Goal: Transaction & Acquisition: Purchase product/service

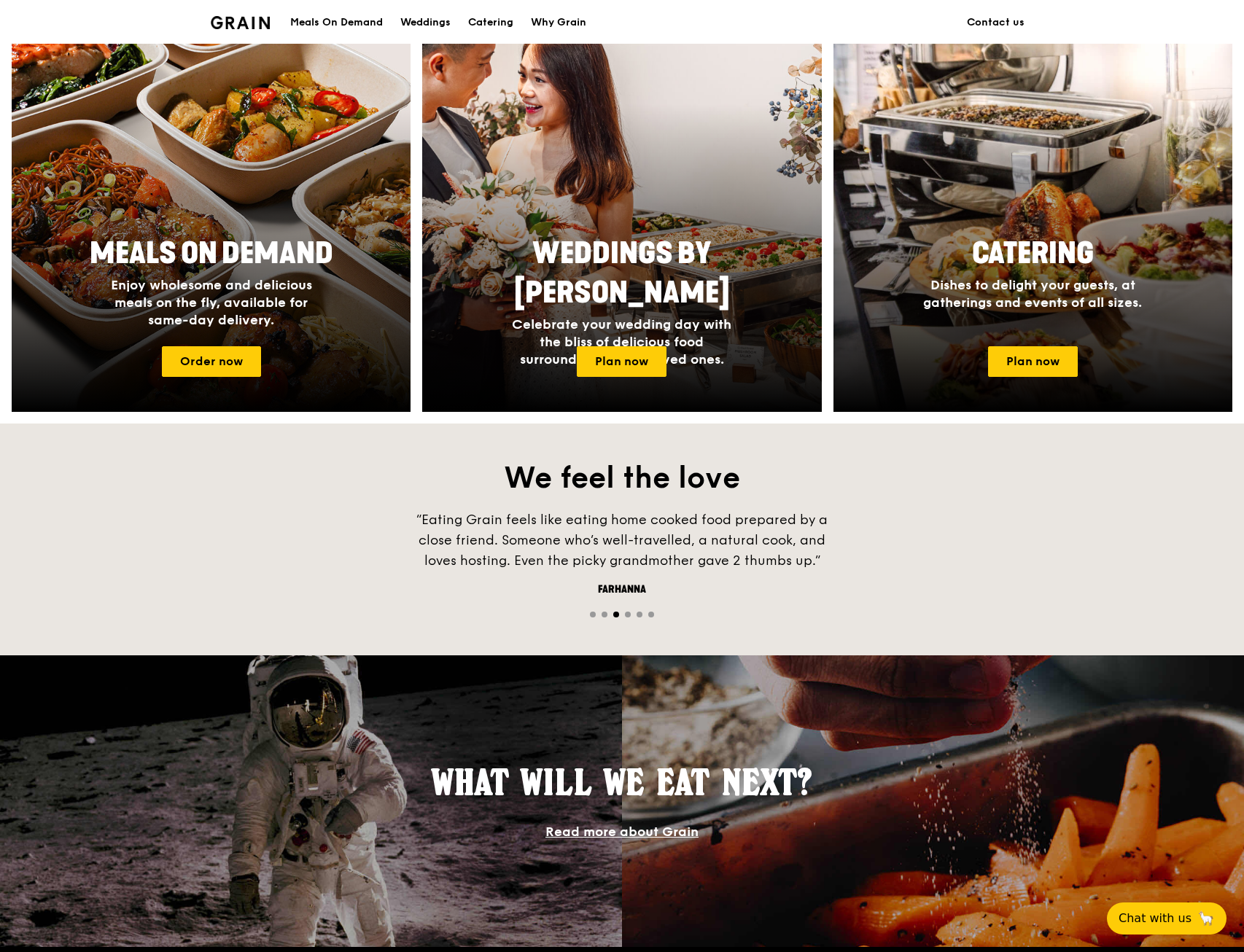
scroll to position [563, 0]
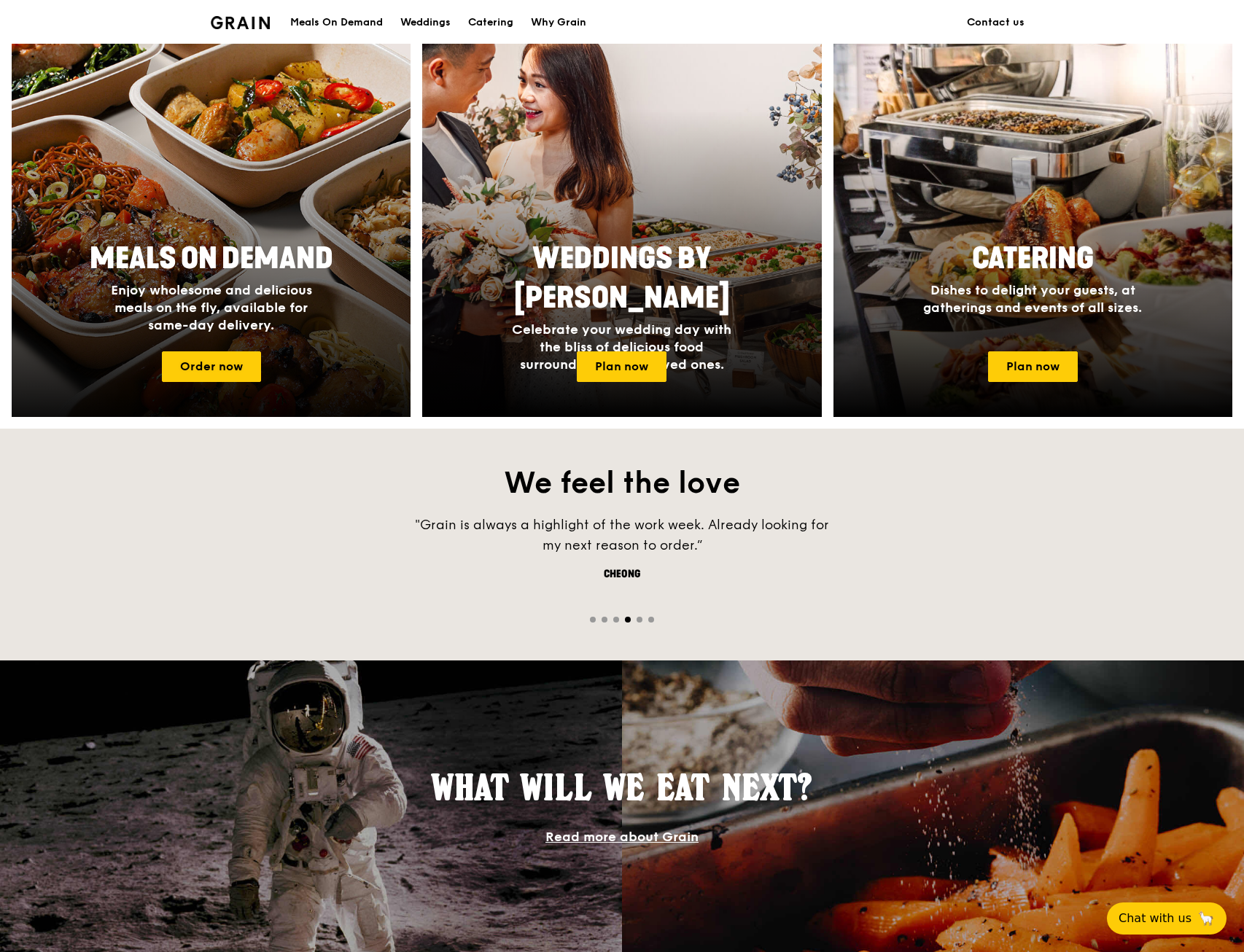
click at [267, 333] on span "Enjoy wholesome and delicious meals on the fly, available for same-day delivery." at bounding box center [211, 307] width 201 height 51
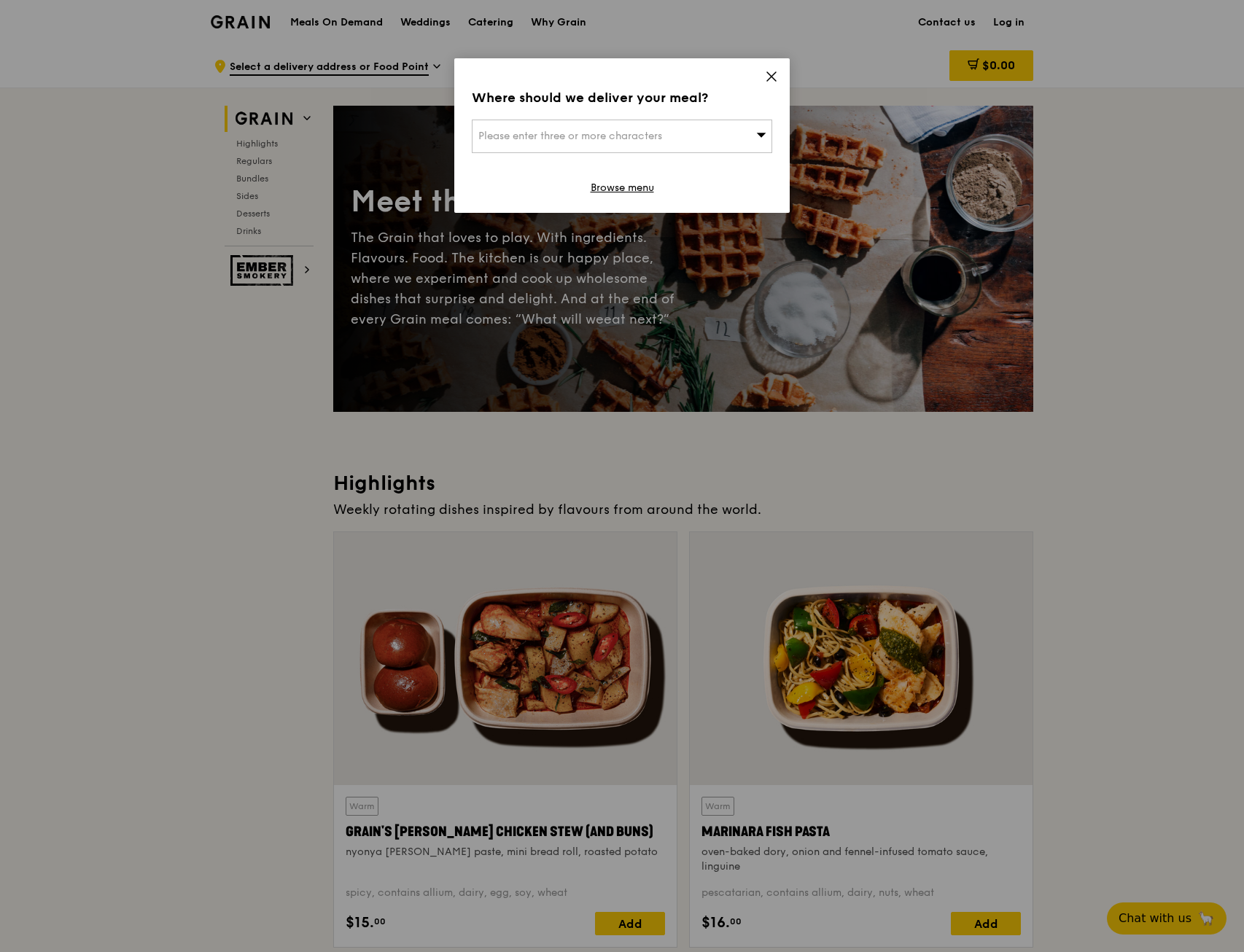
click at [736, 144] on div "Please enter three or more characters" at bounding box center [622, 136] width 301 height 33
type input "one raffles quay"
click at [659, 160] on div "One Raffles Quay" at bounding box center [587, 166] width 216 height 15
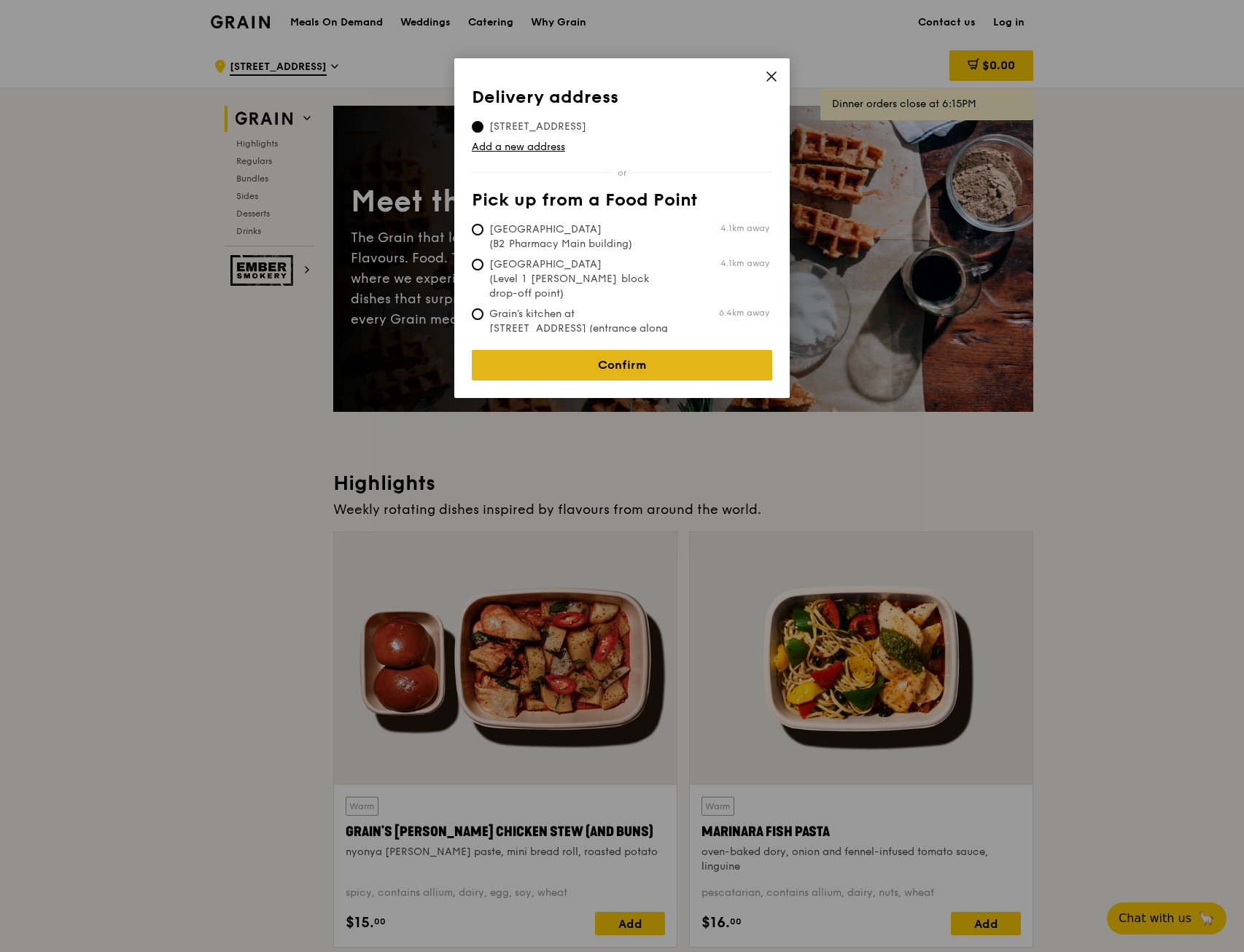
click at [704, 369] on link "Confirm" at bounding box center [622, 365] width 301 height 31
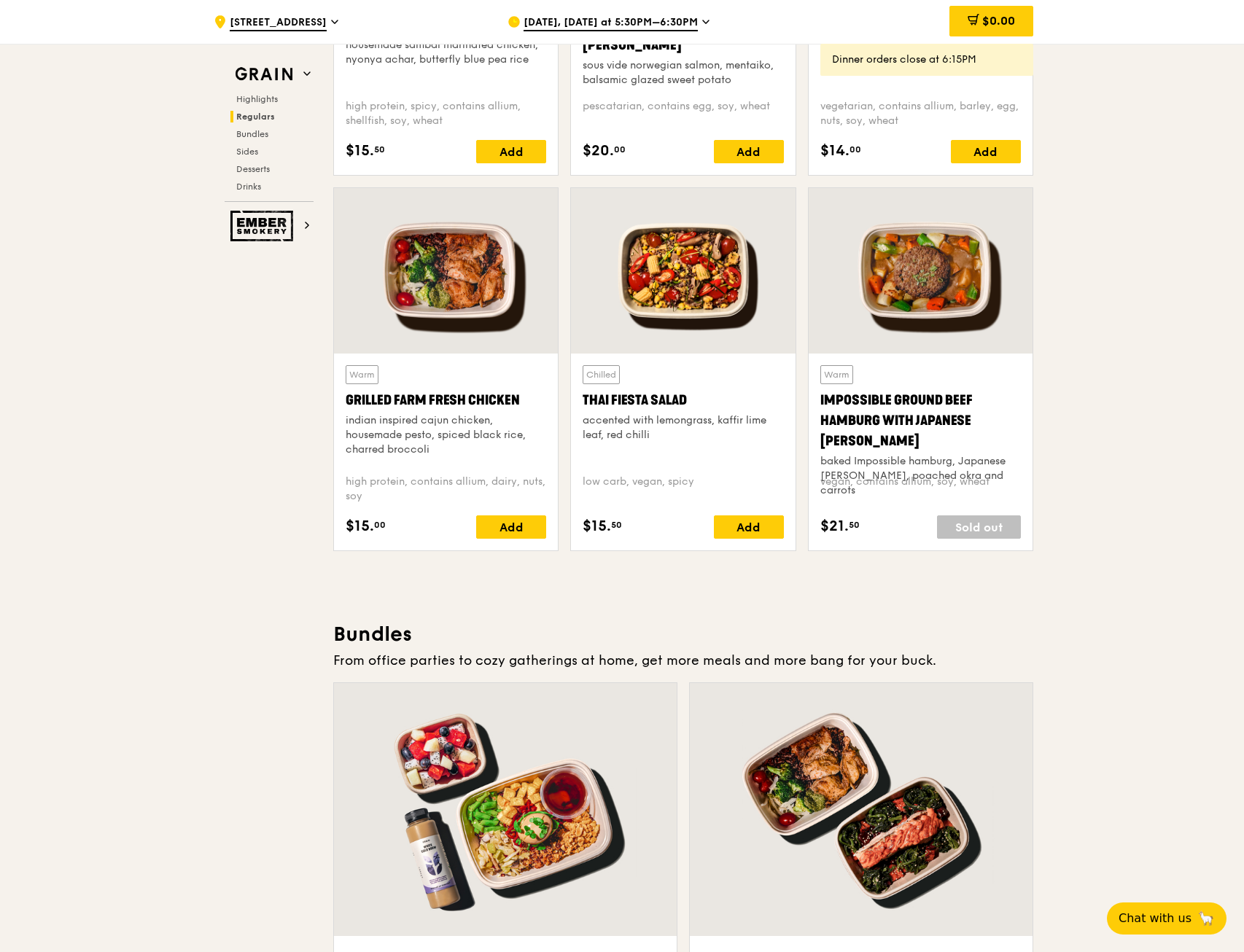
scroll to position [1538, 0]
click at [801, 389] on div "Chilled Thai Fiesta Salad accented with lemongrass, kaffir lime leaf, red chill…" at bounding box center [683, 374] width 237 height 375
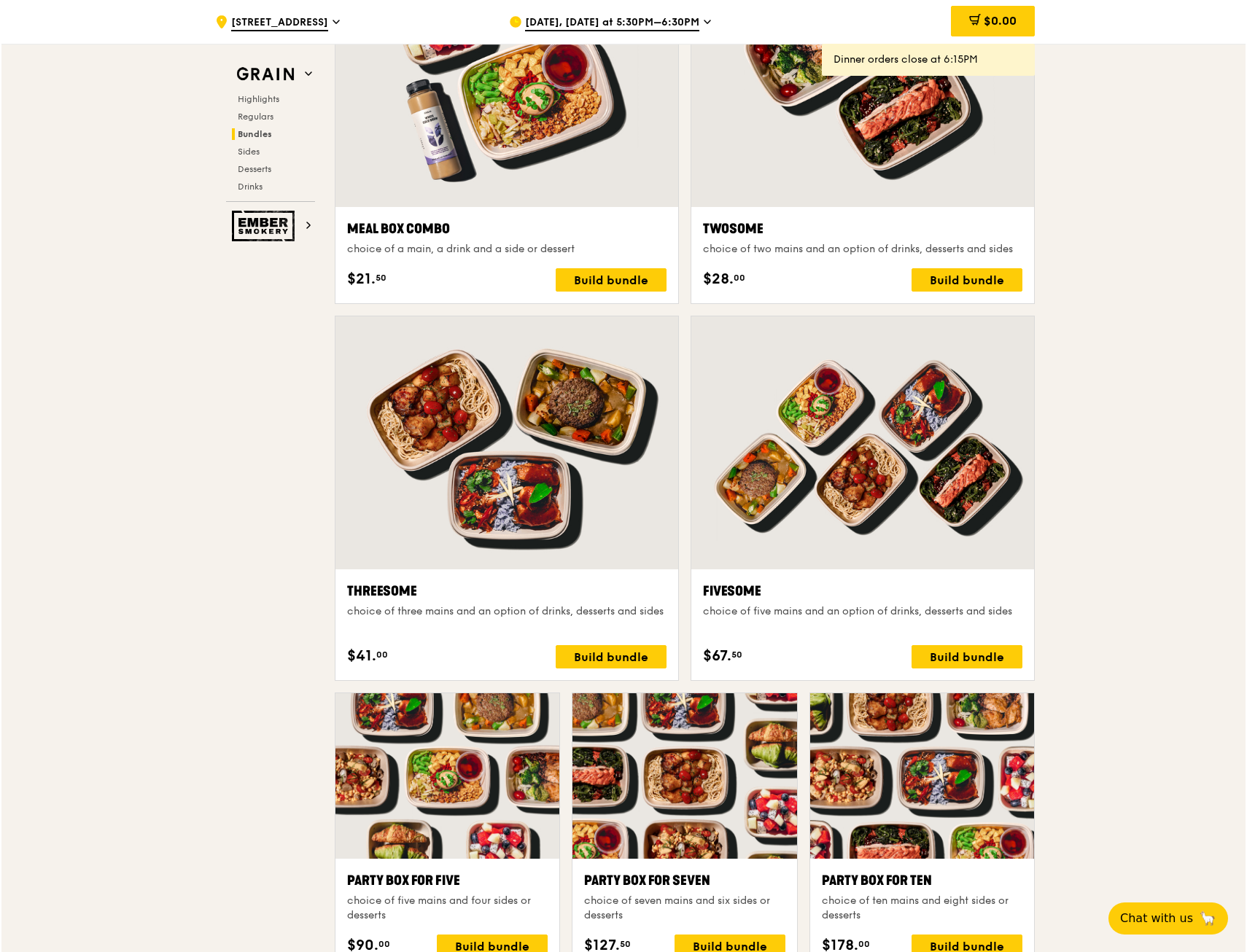
scroll to position [2265, 0]
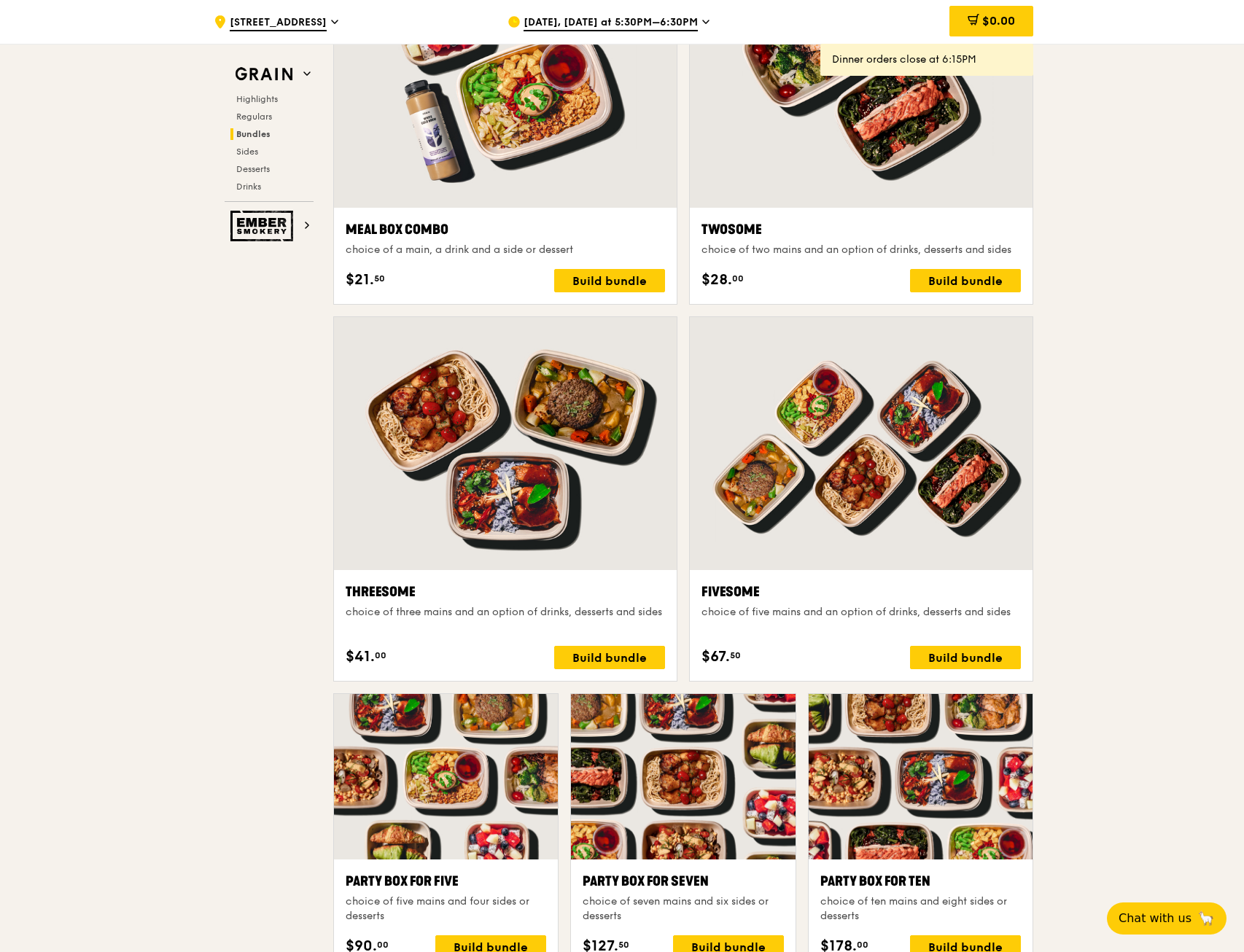
click at [862, 555] on div at bounding box center [861, 444] width 342 height 253
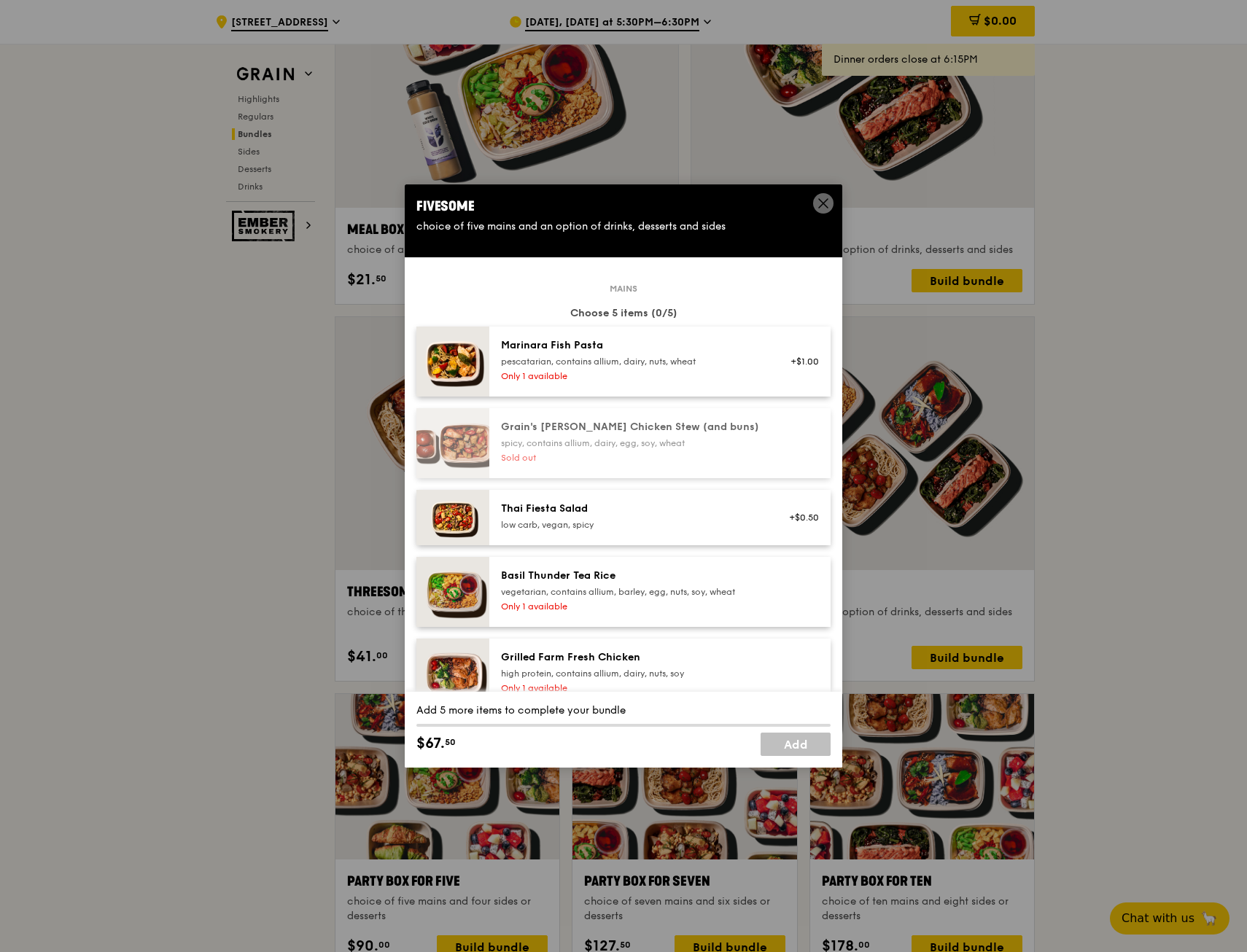
click at [721, 385] on div "Marinara Fish Pasta pescatarian, contains allium, dairy, nuts, wheat Only 1 ava…" at bounding box center [660, 362] width 341 height 70
click at [711, 382] on div "Marinara Fish Pasta pescatarian, contains allium, dairy, nuts, wheat Only 1 ava…" at bounding box center [631, 361] width 279 height 47
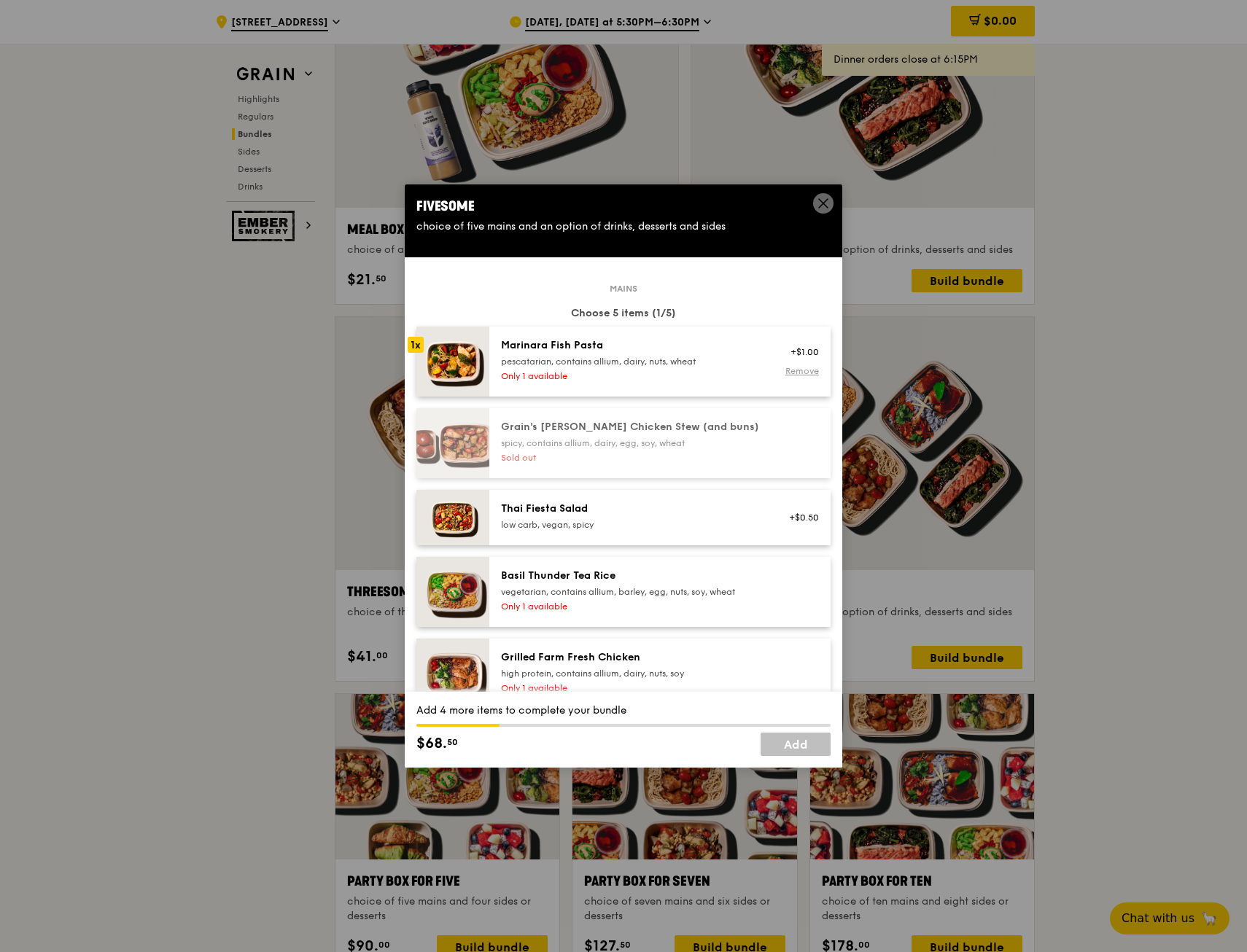
click at [785, 374] on link "Remove" at bounding box center [802, 371] width 34 height 10
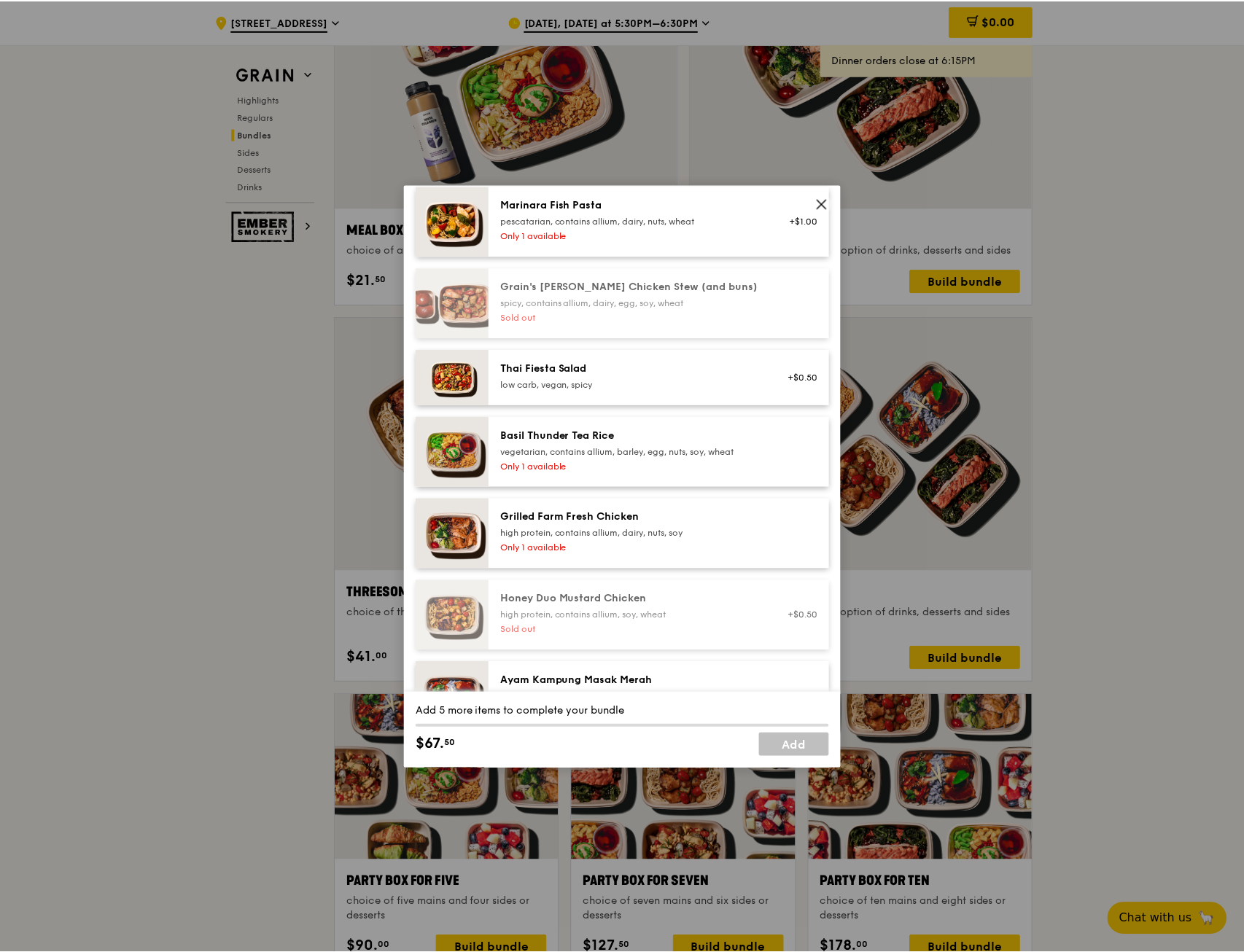
scroll to position [119, 0]
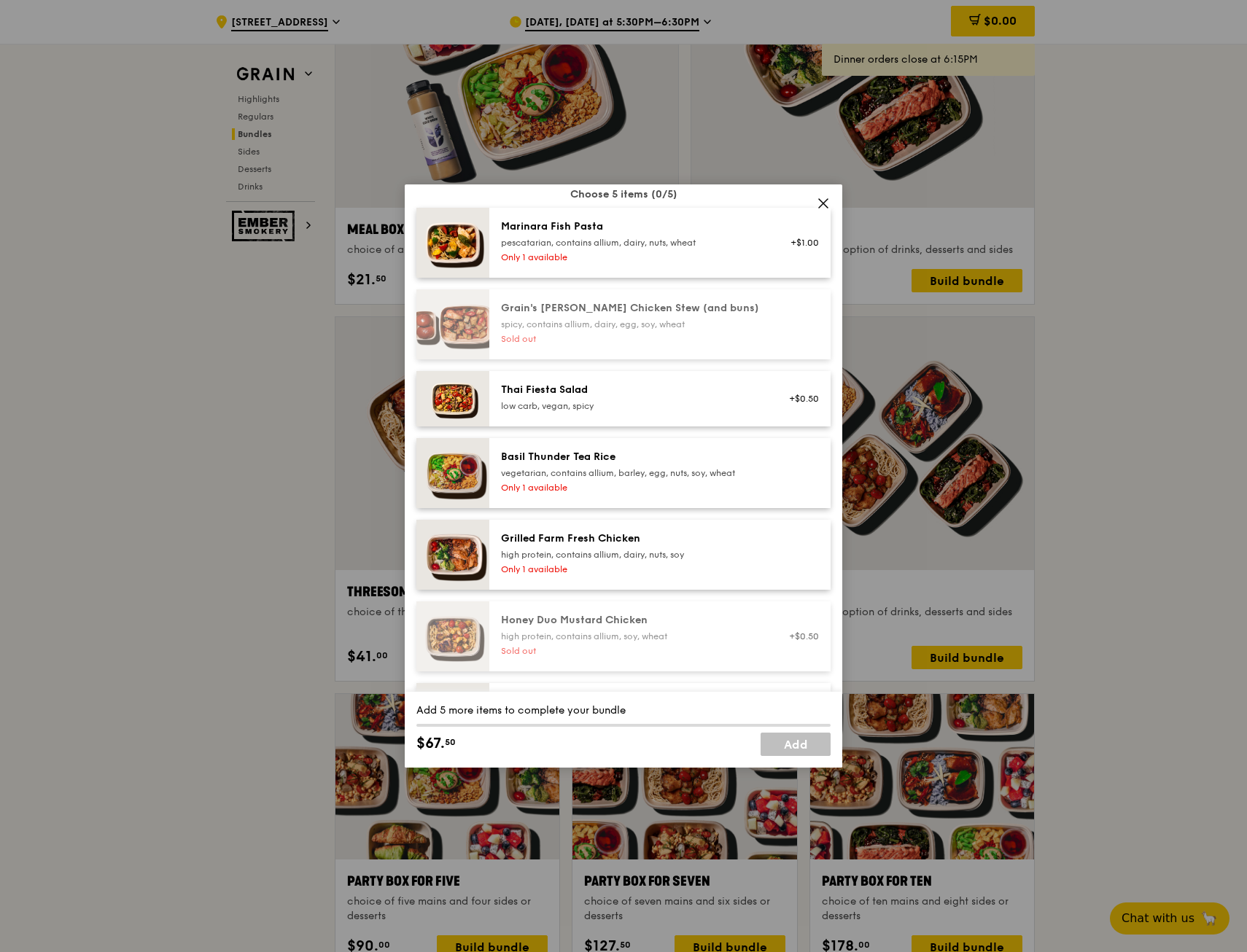
click at [823, 200] on icon at bounding box center [823, 203] width 13 height 13
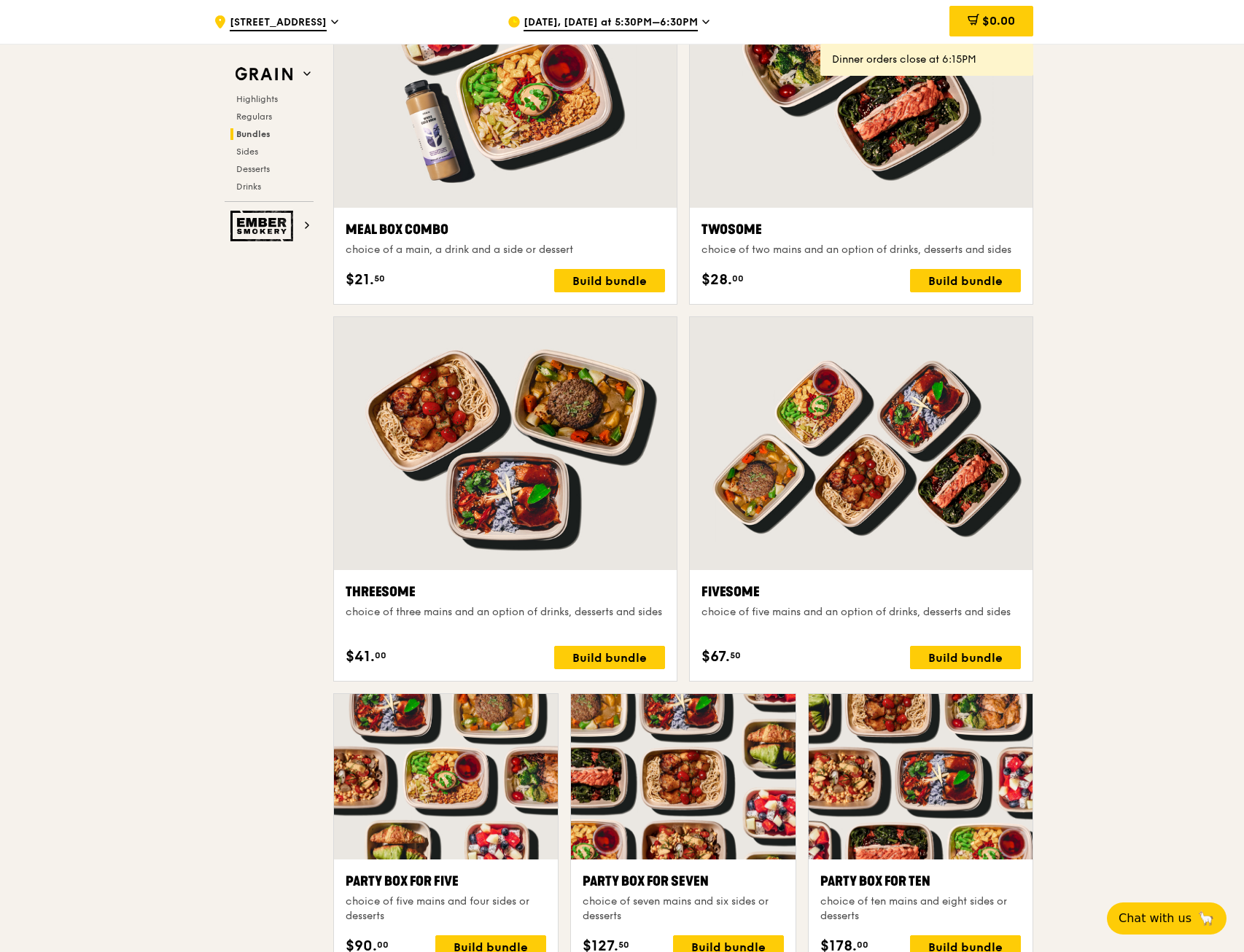
click at [702, 19] on icon at bounding box center [706, 22] width 7 height 13
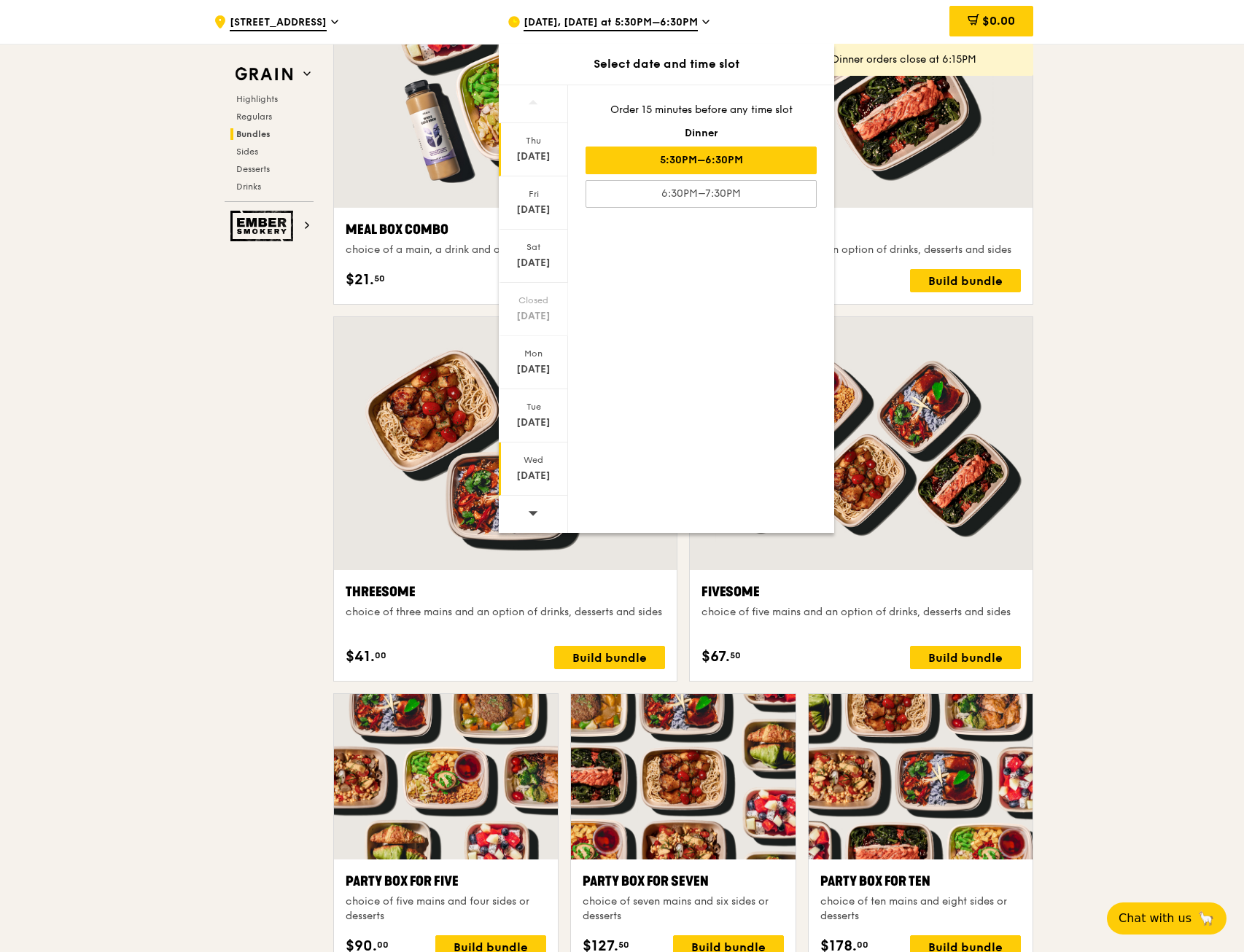
click at [538, 447] on div "[DATE]" at bounding box center [533, 470] width 69 height 54
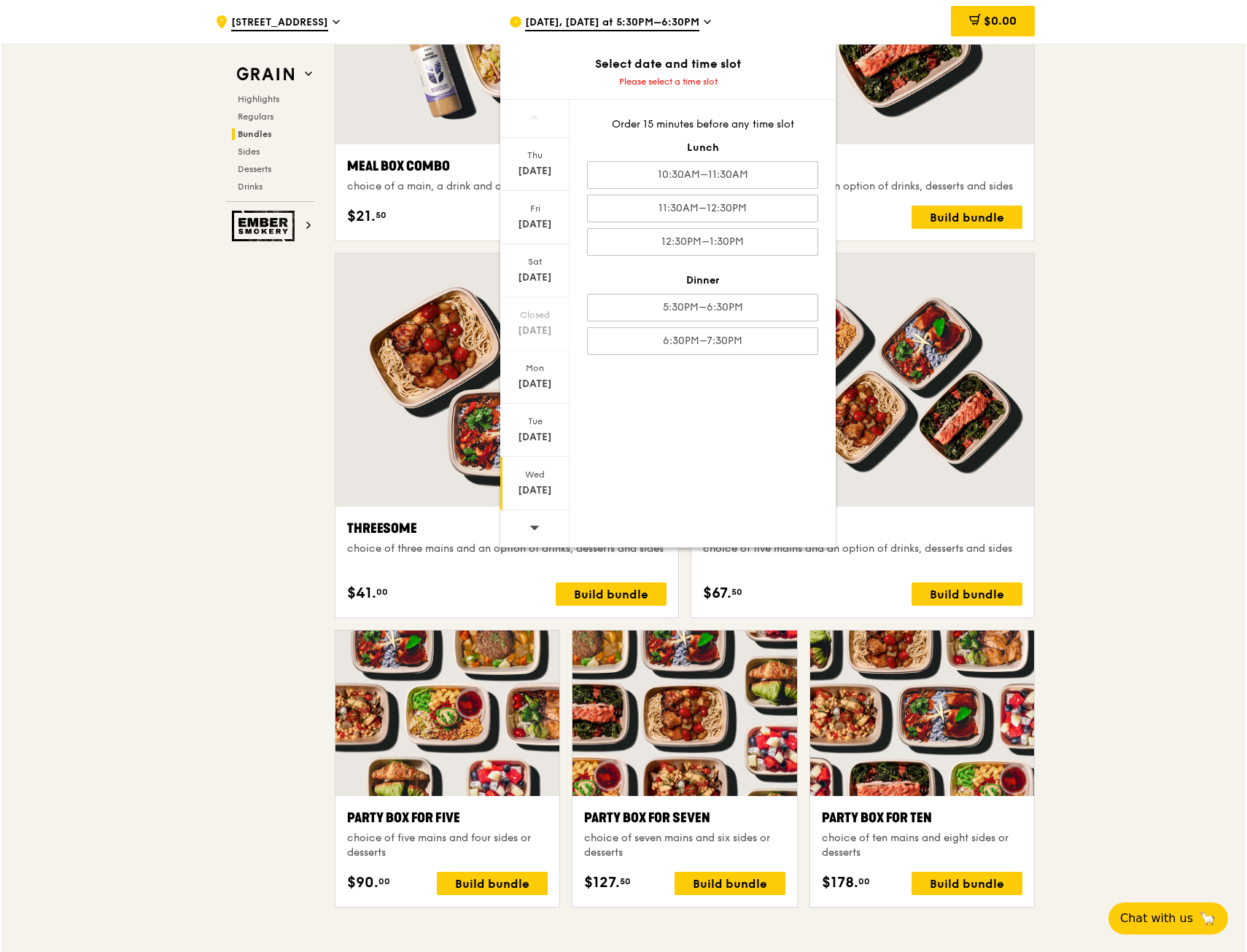
scroll to position [2330, 0]
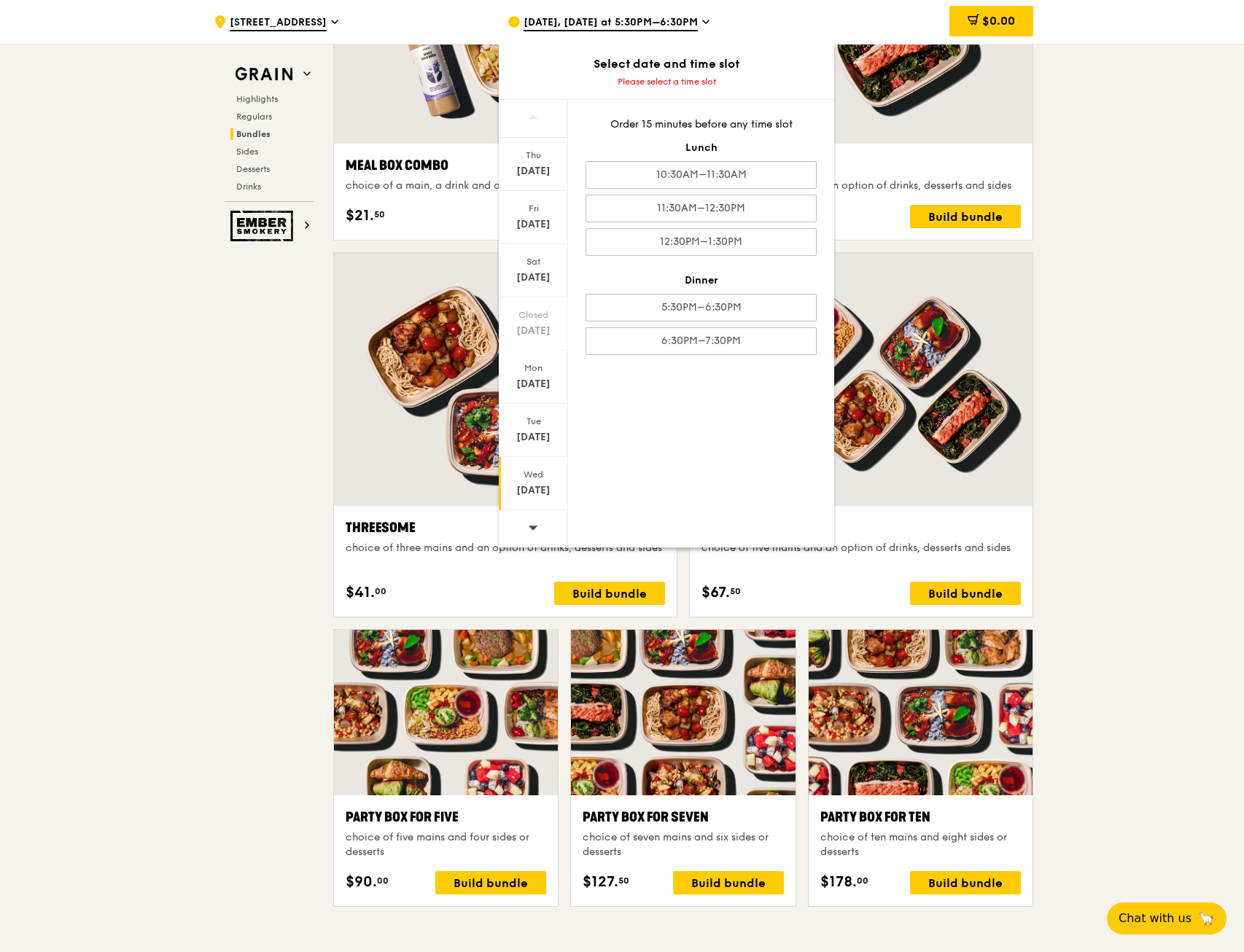
click at [536, 531] on icon at bounding box center [533, 527] width 10 height 11
click at [548, 180] on div "[DATE]" at bounding box center [533, 164] width 69 height 54
click at [644, 200] on div "11:30AM–12:30PM" at bounding box center [701, 208] width 232 height 28
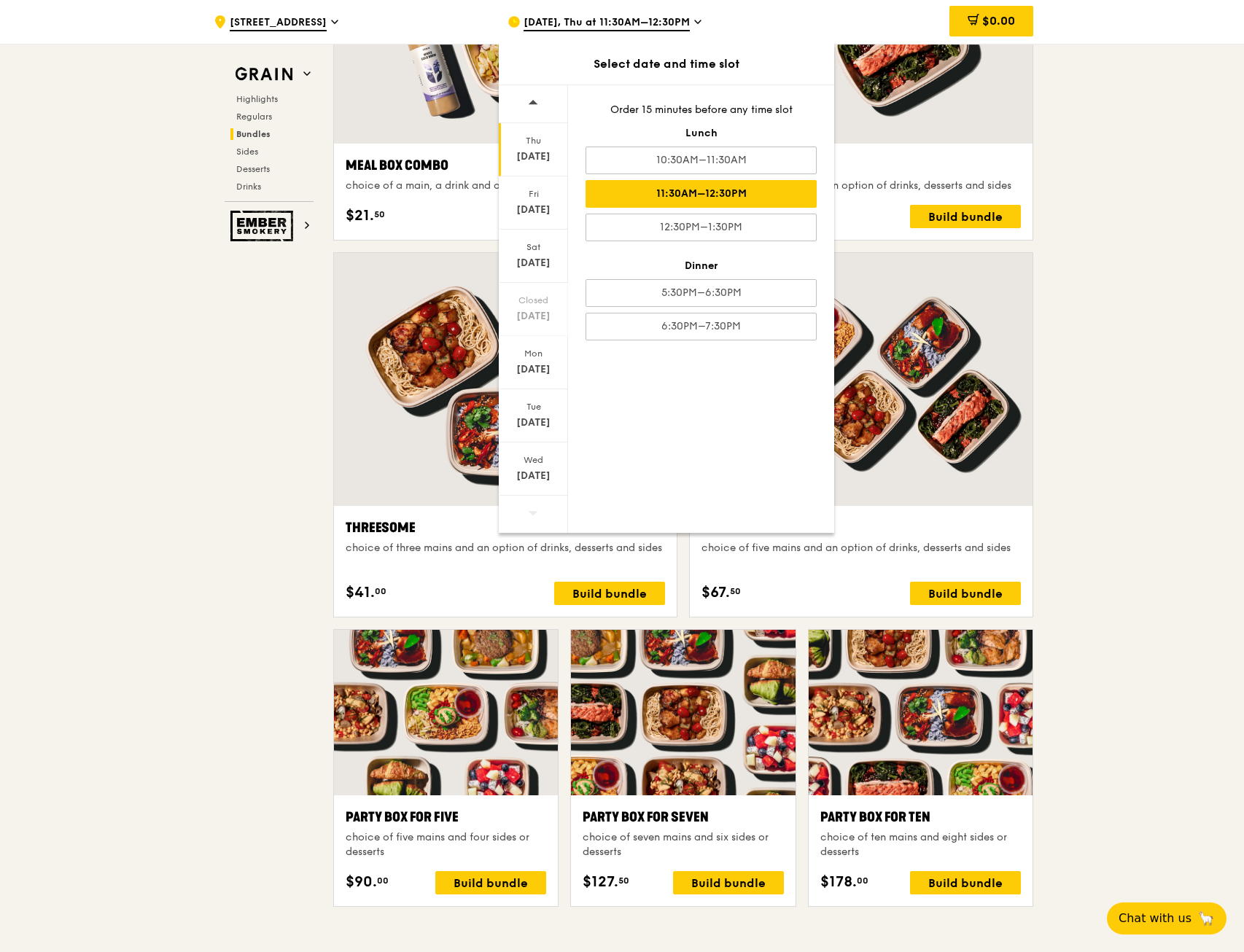
click at [1082, 281] on div ".cls-1 { fill: none; stroke: #fff; stroke-linecap: round; stroke-linejoin: roun…" at bounding box center [622, 792] width 1244 height 6156
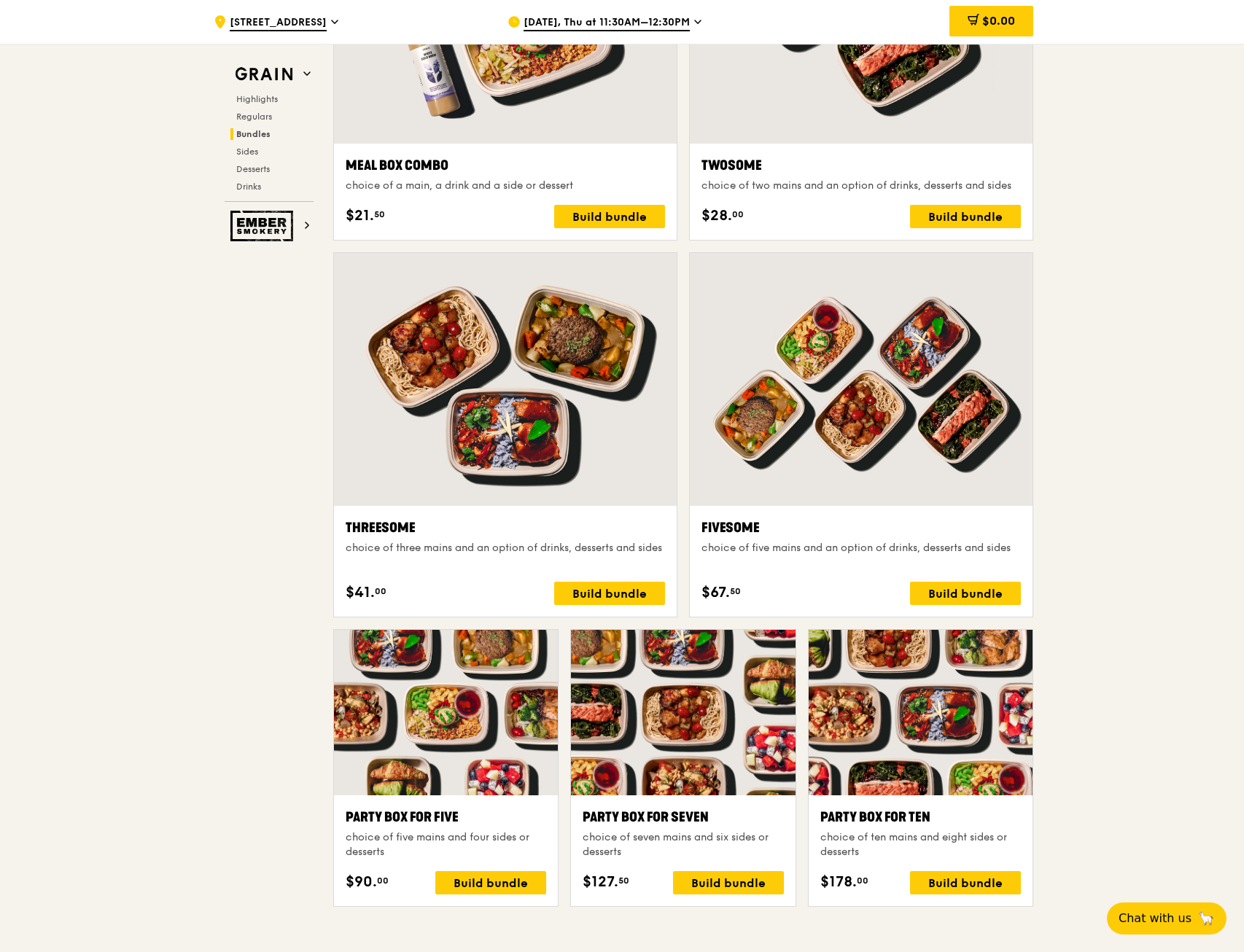
click at [919, 412] on div at bounding box center [861, 380] width 342 height 253
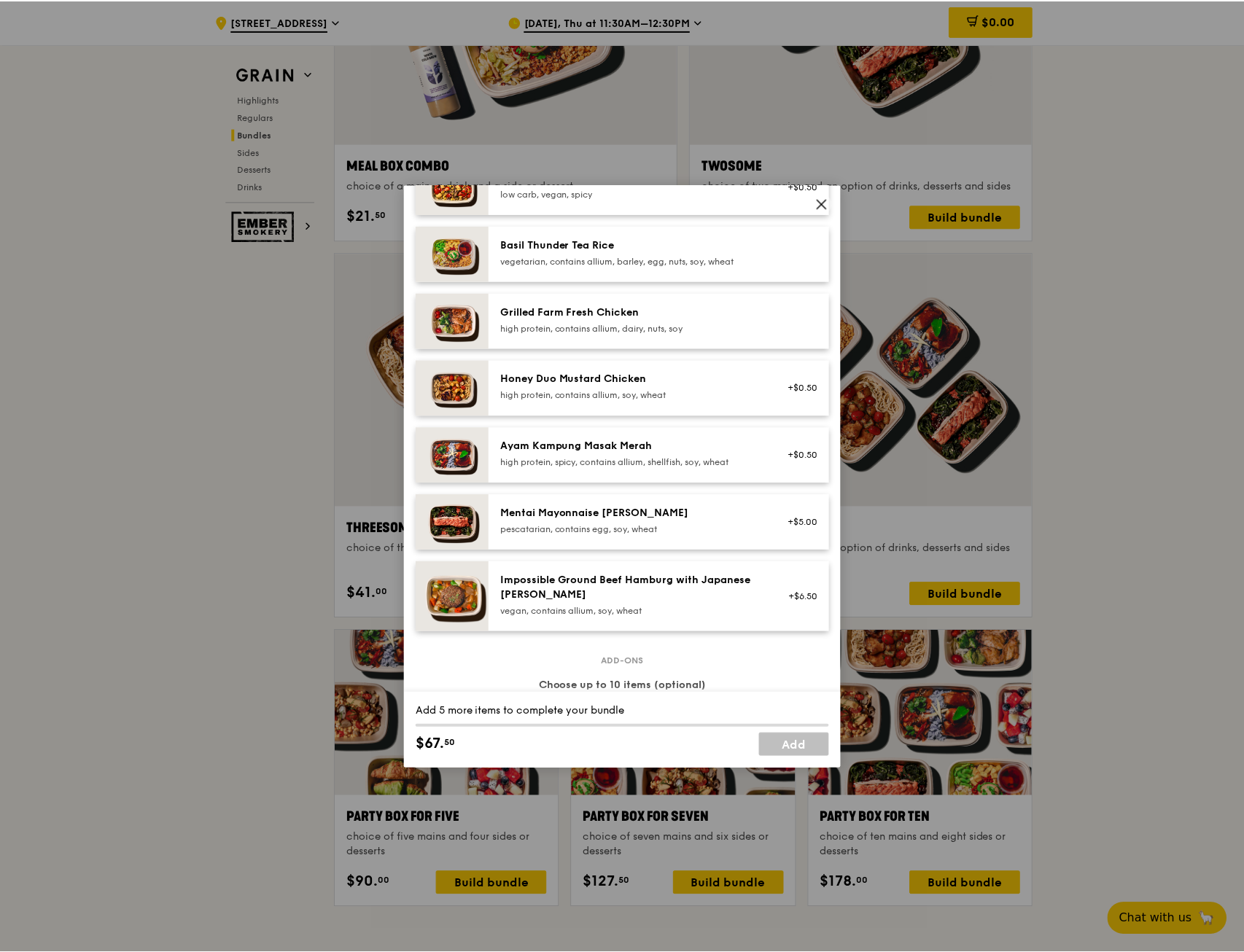
scroll to position [300, 0]
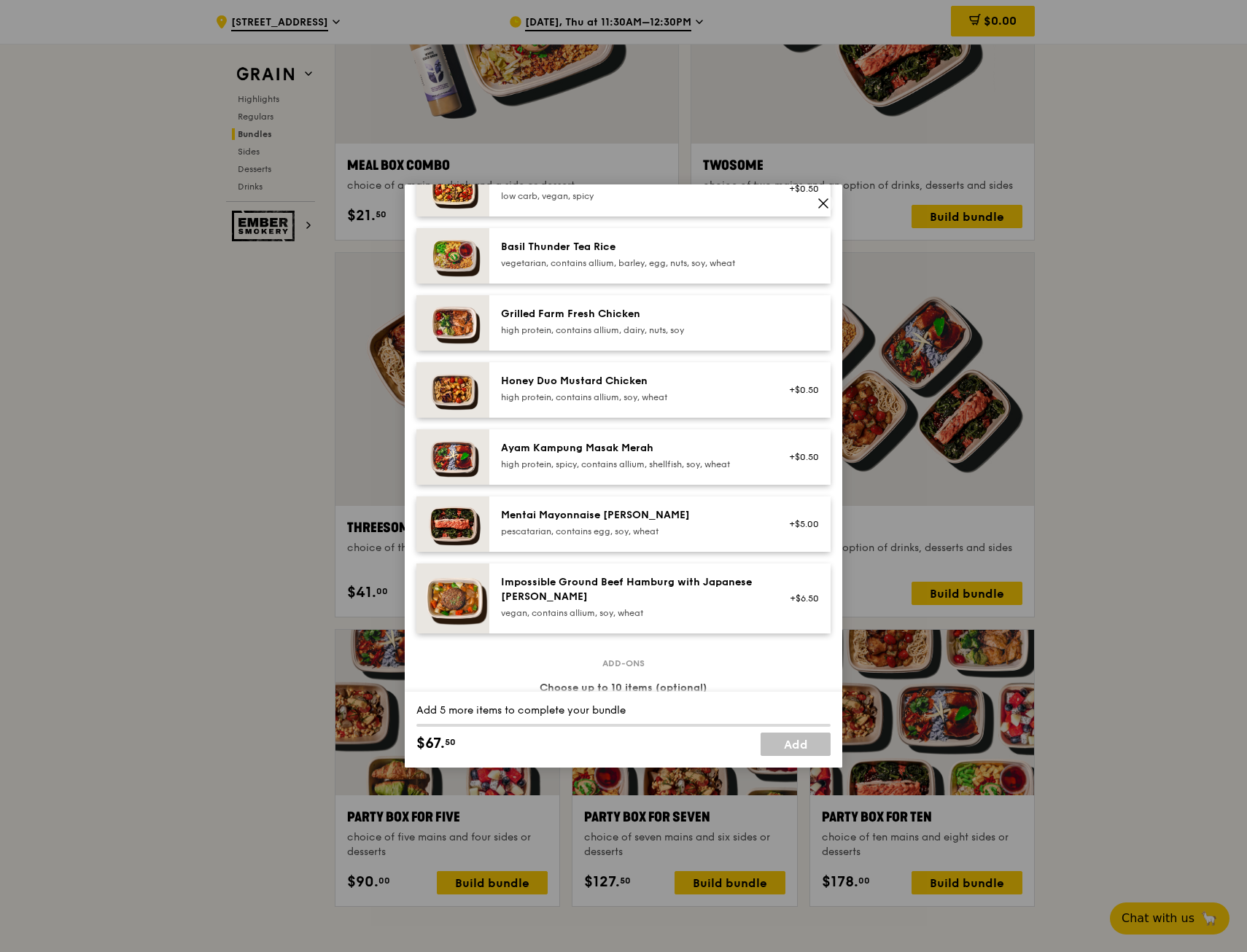
click at [826, 199] on icon at bounding box center [823, 203] width 9 height 9
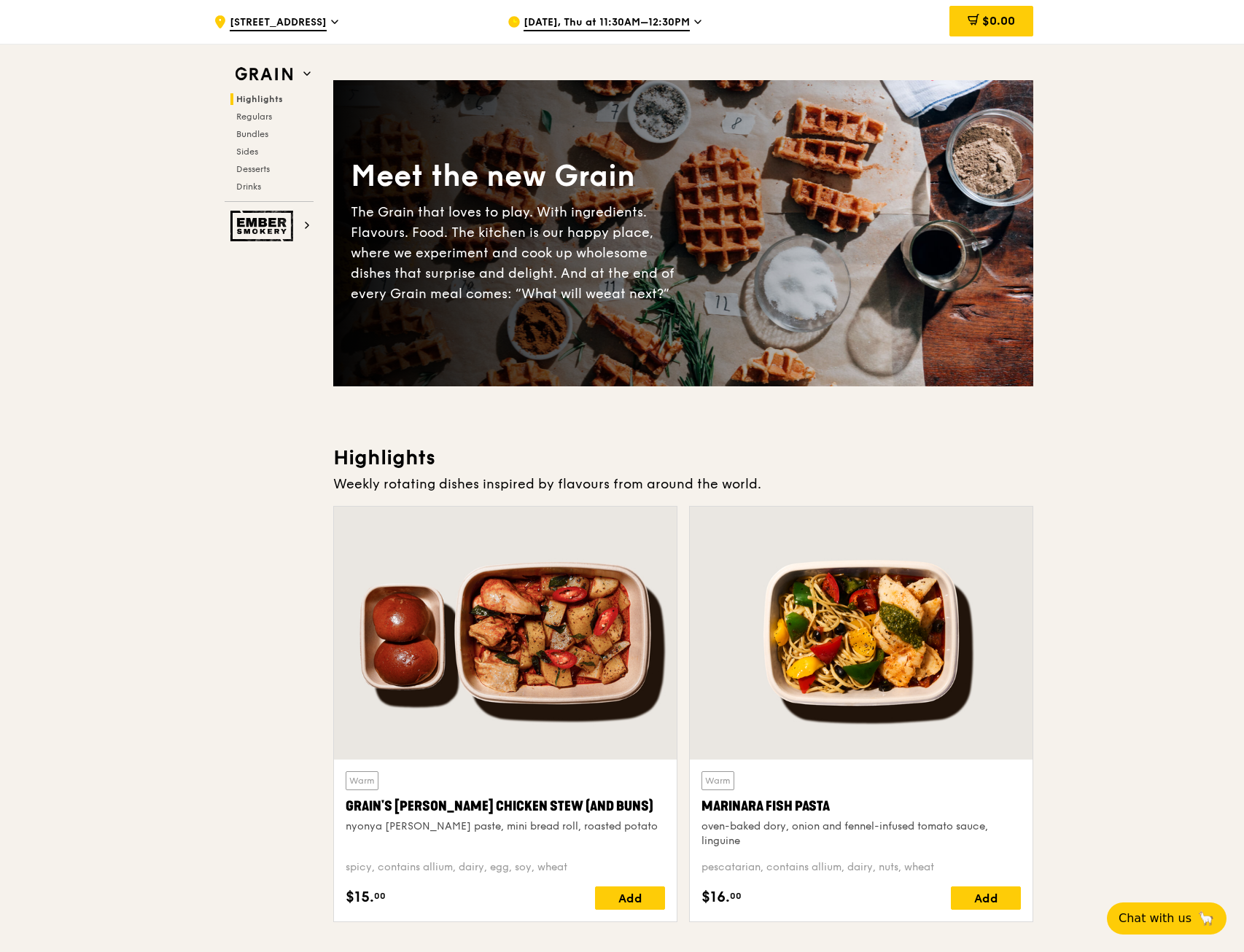
scroll to position [0, 0]
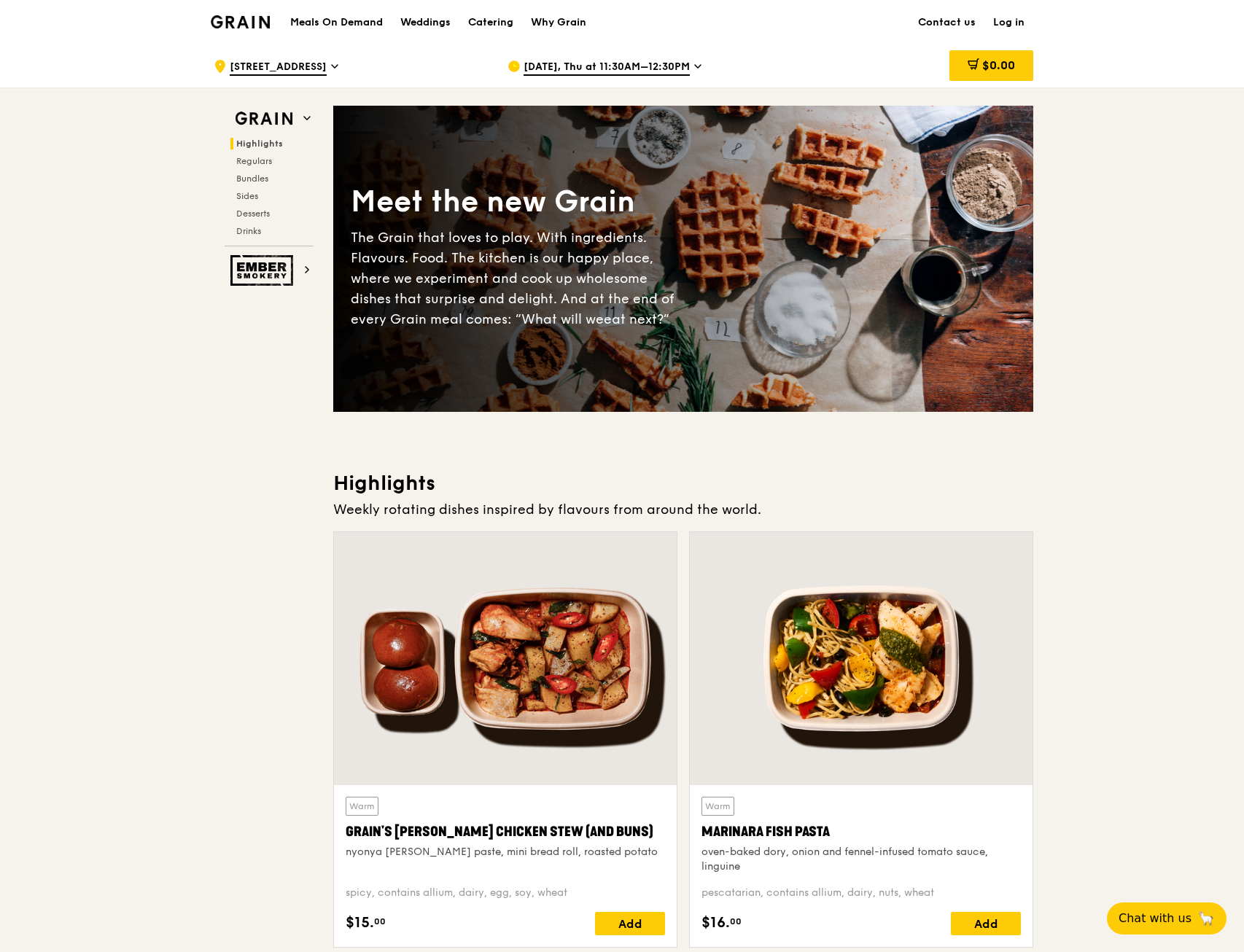
click at [258, 23] on img at bounding box center [240, 22] width 59 height 13
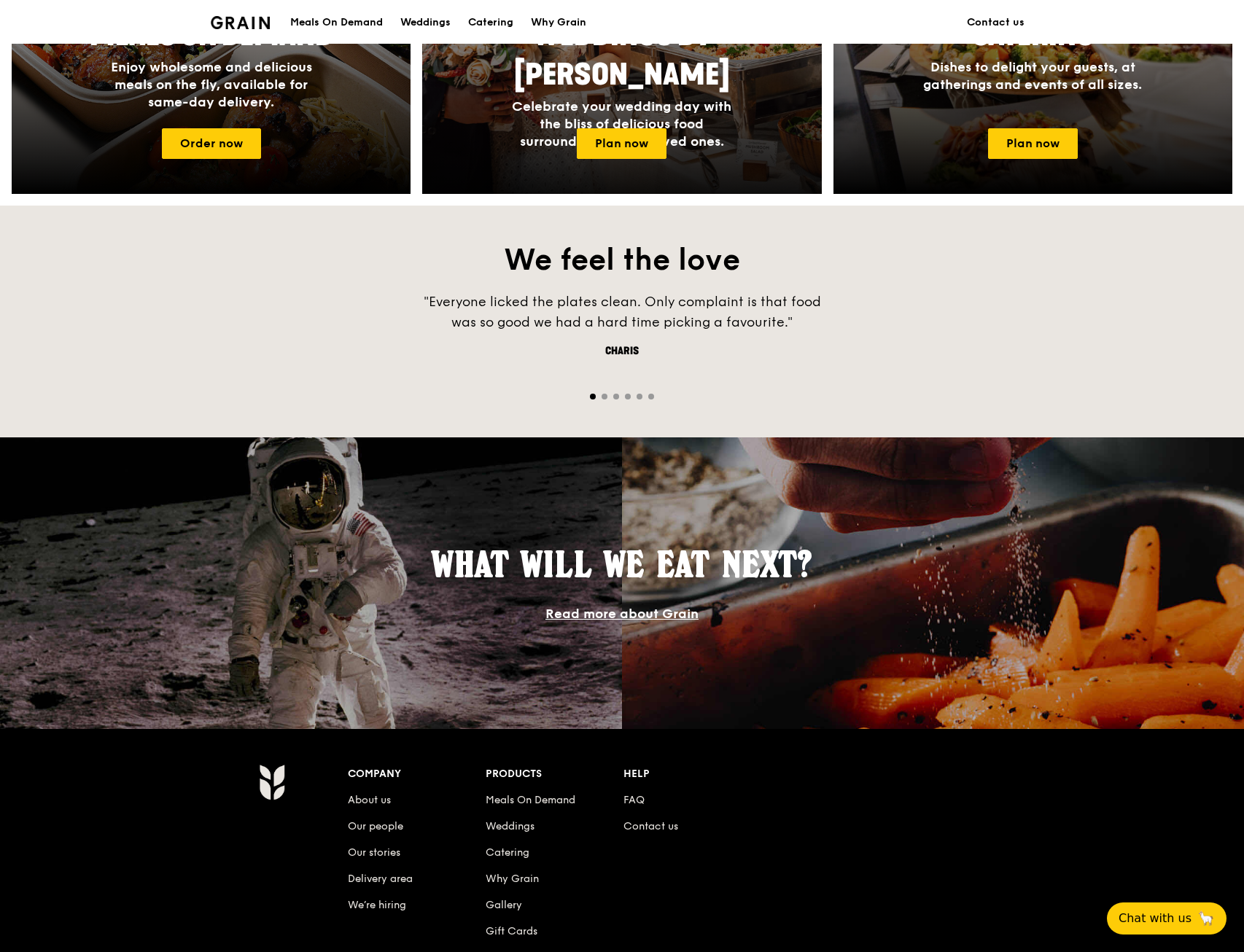
scroll to position [994, 0]
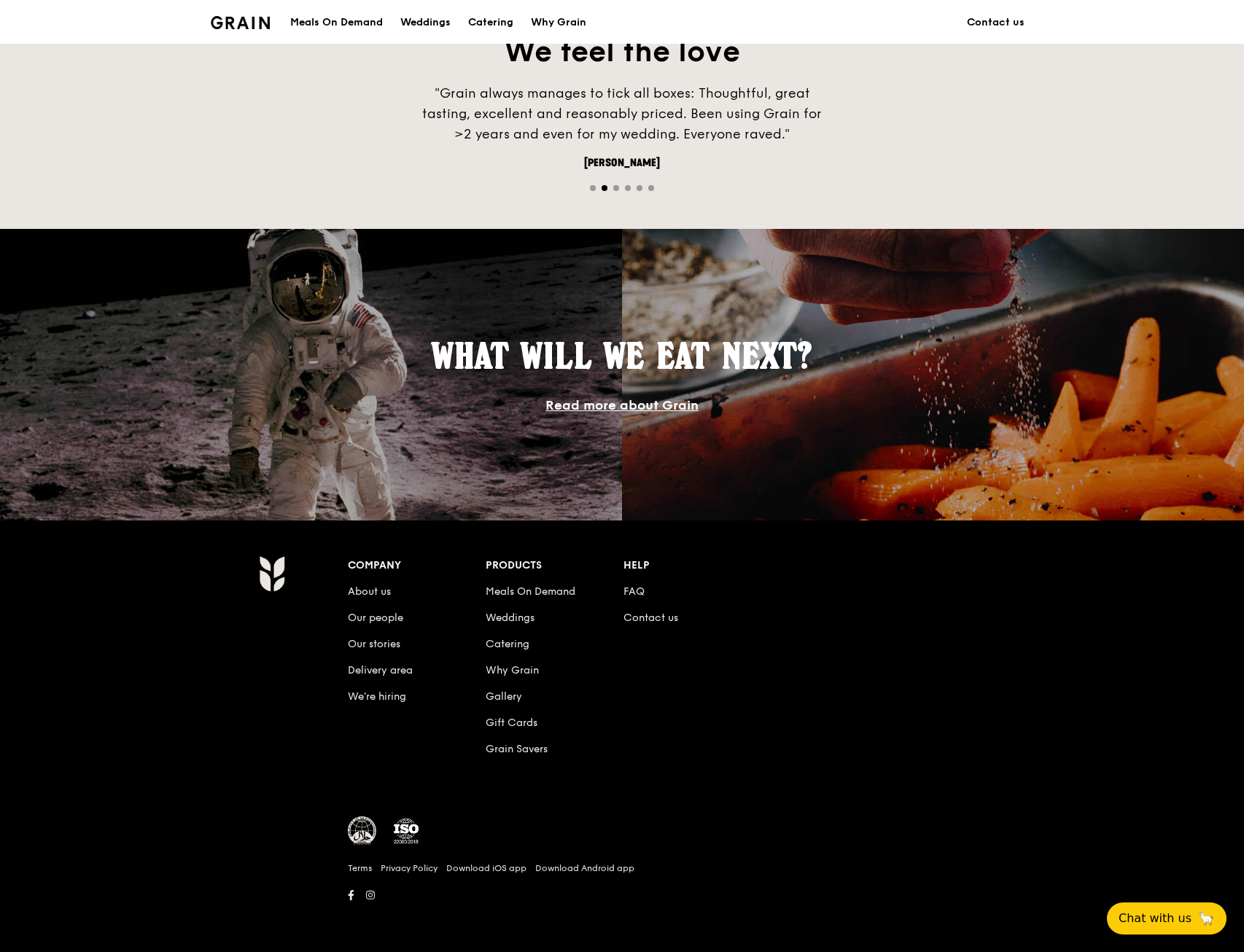
click at [360, 831] on img at bounding box center [362, 831] width 29 height 29
click at [358, 825] on img at bounding box center [362, 831] width 29 height 29
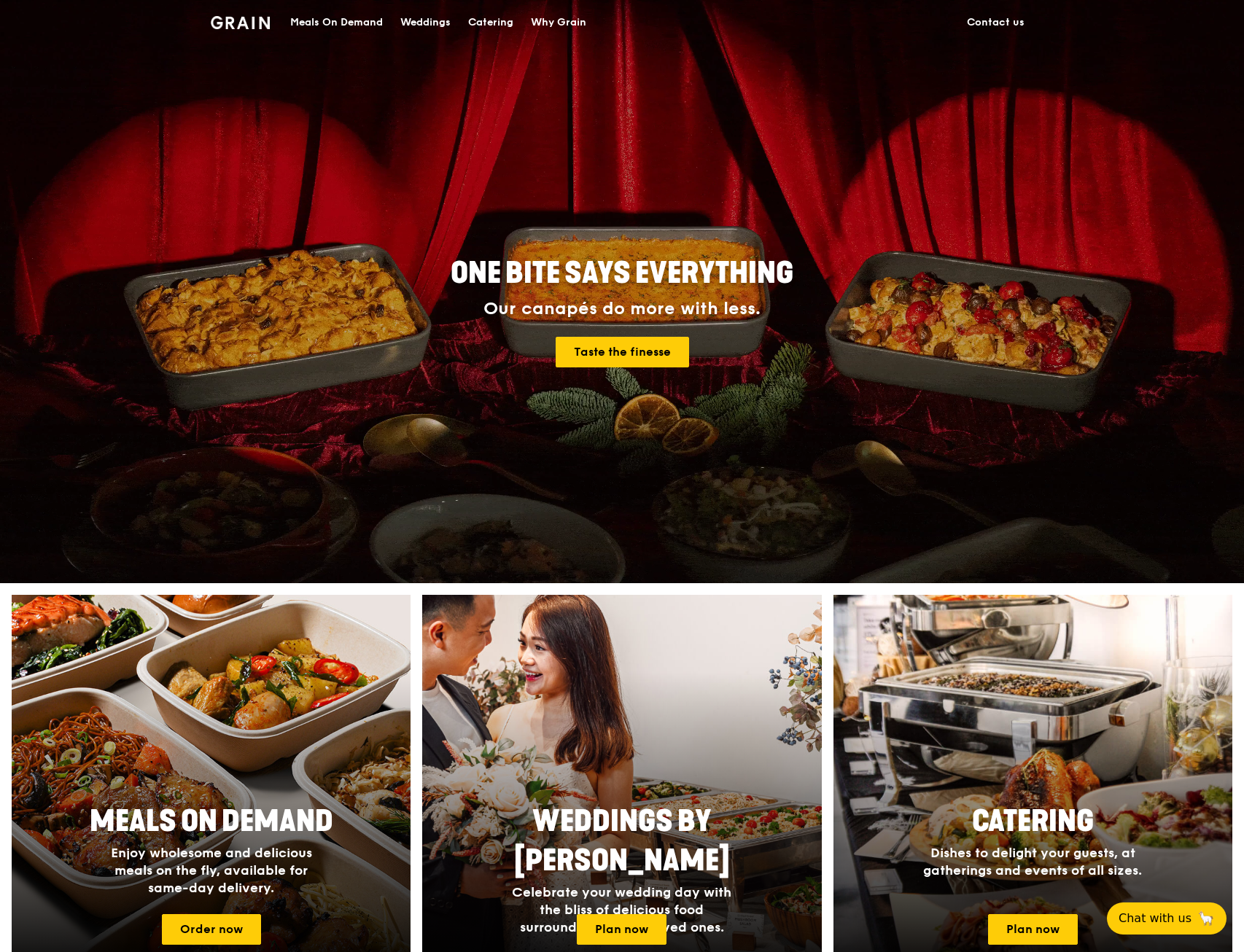
scroll to position [92, 0]
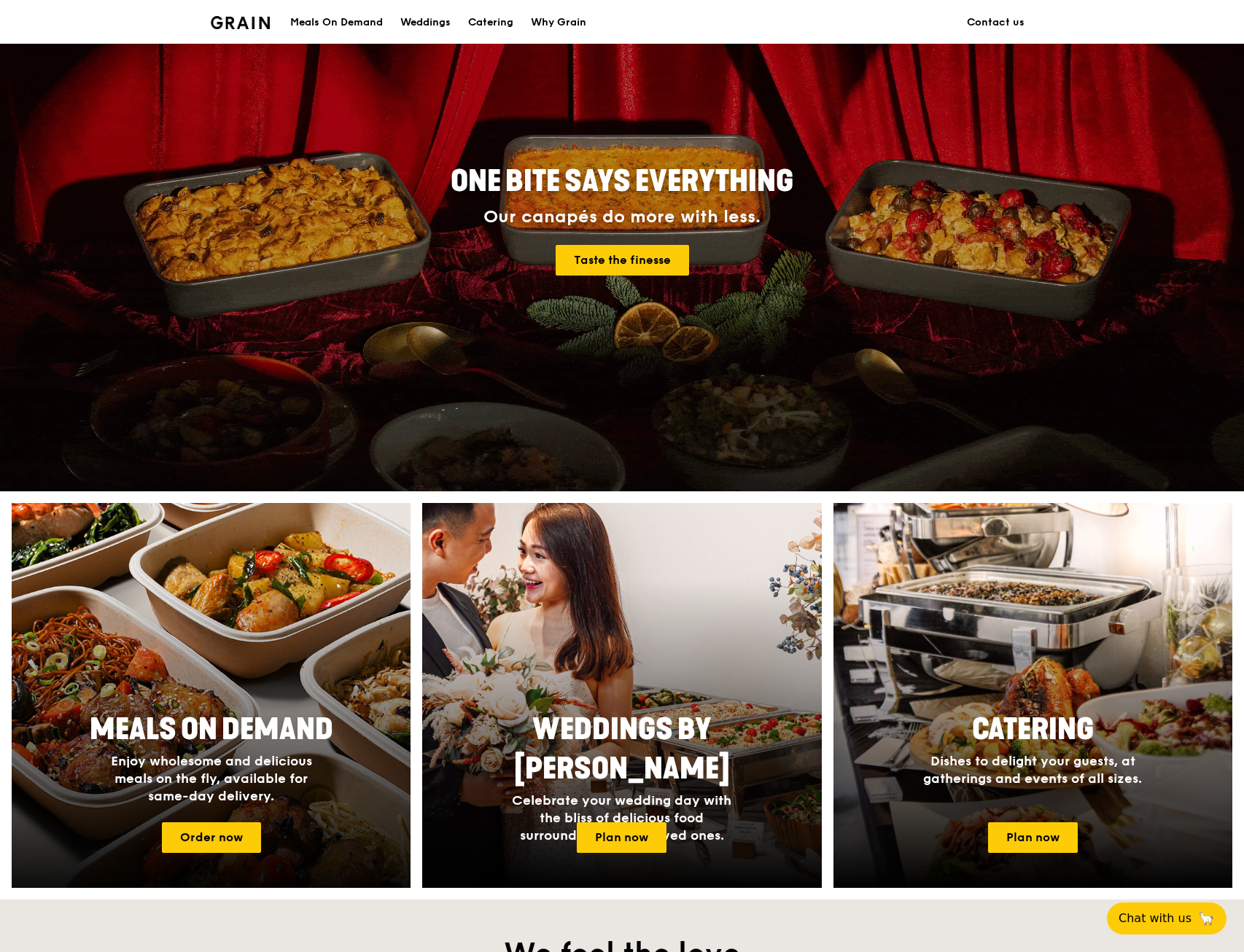
click at [281, 727] on span "Meals On Demand" at bounding box center [211, 729] width 243 height 35
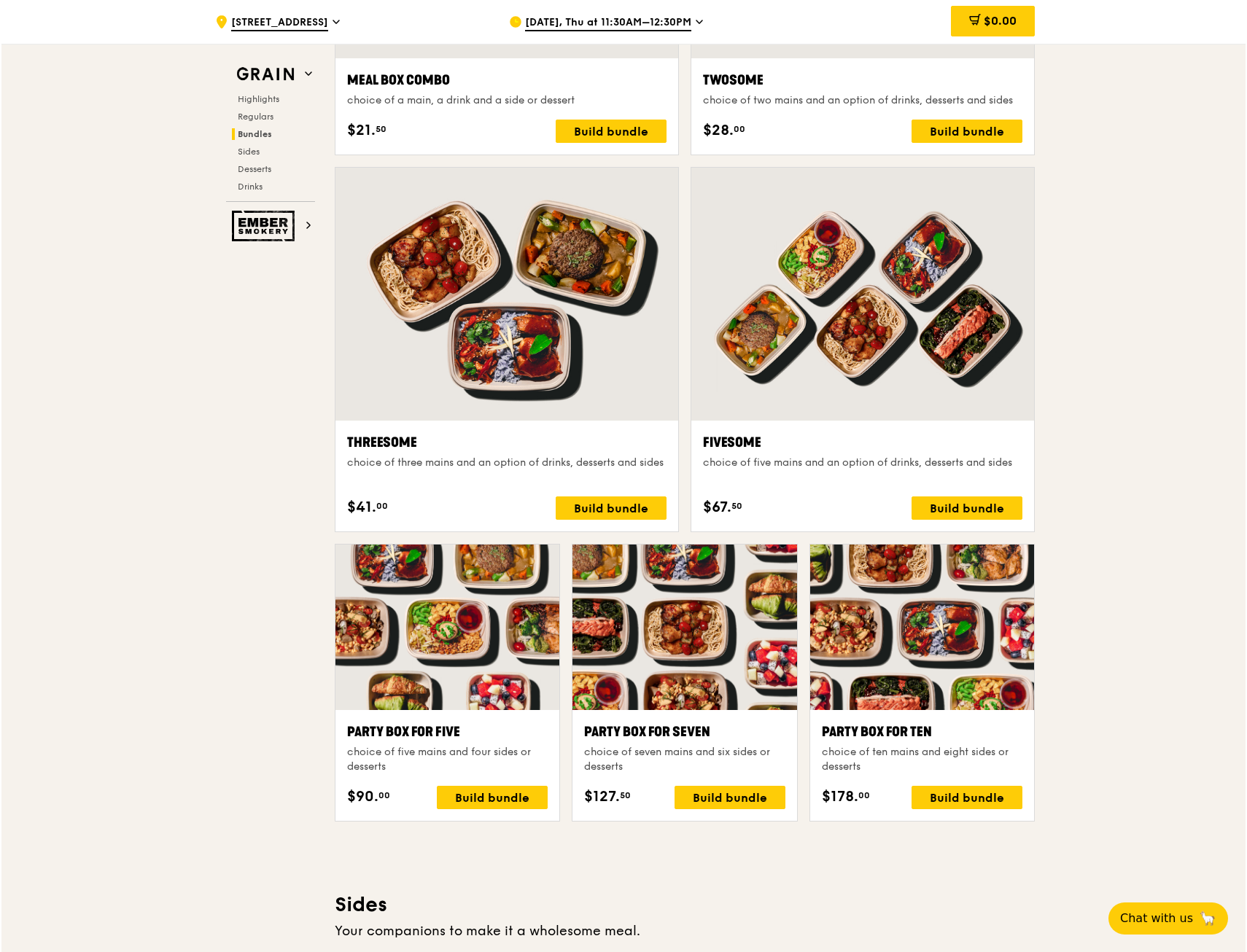
scroll to position [2424, 0]
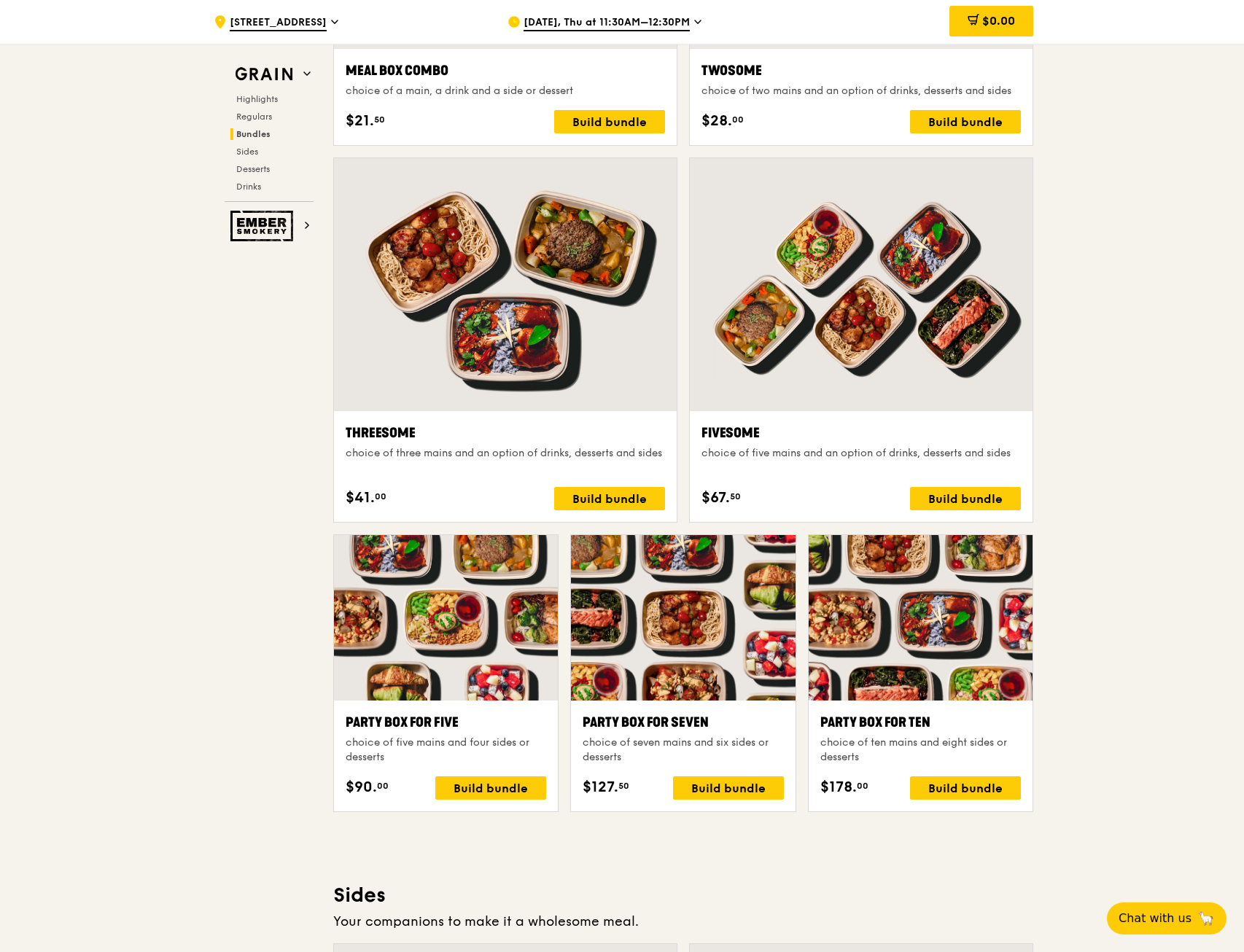
click at [973, 383] on div at bounding box center [861, 285] width 342 height 253
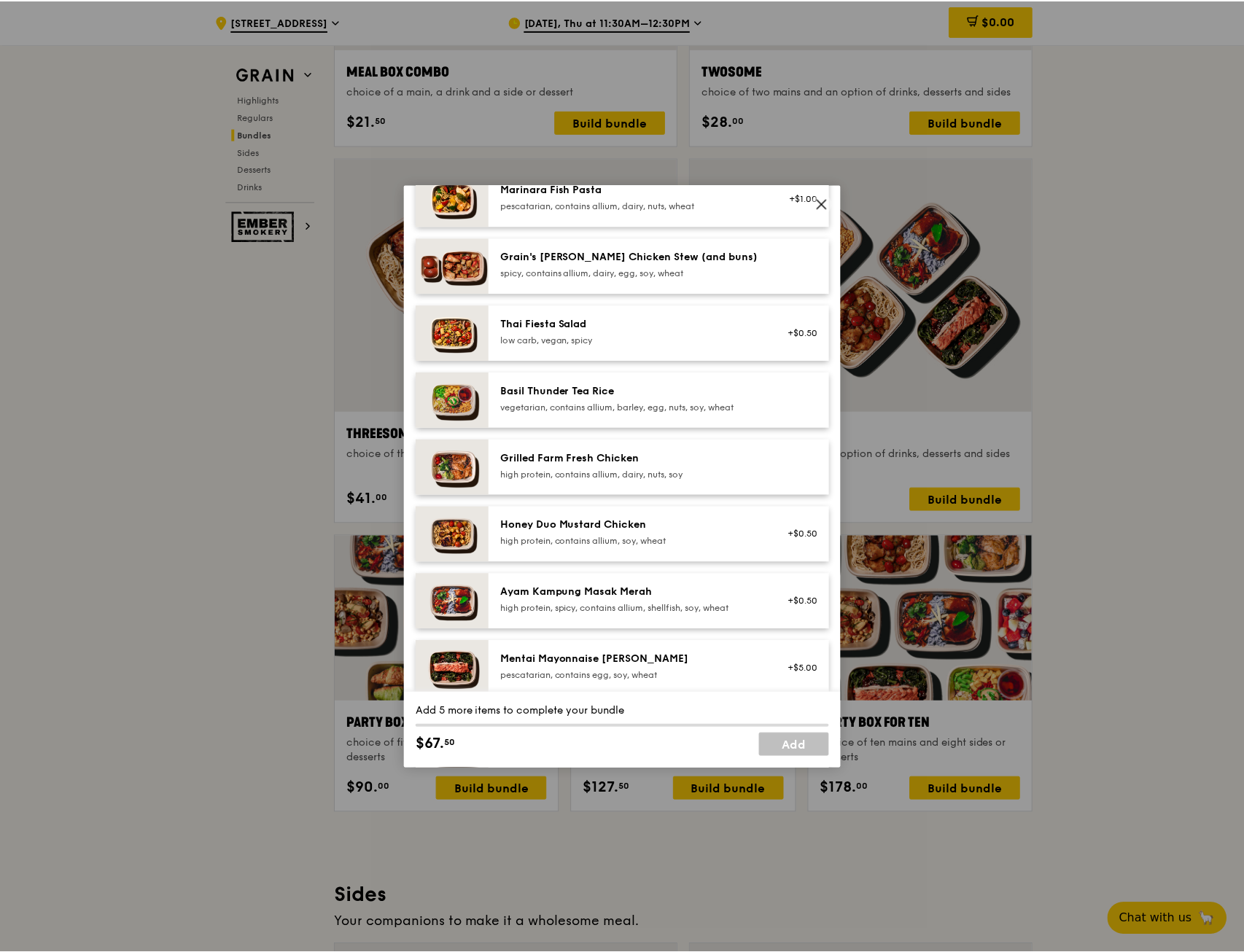
scroll to position [157, 0]
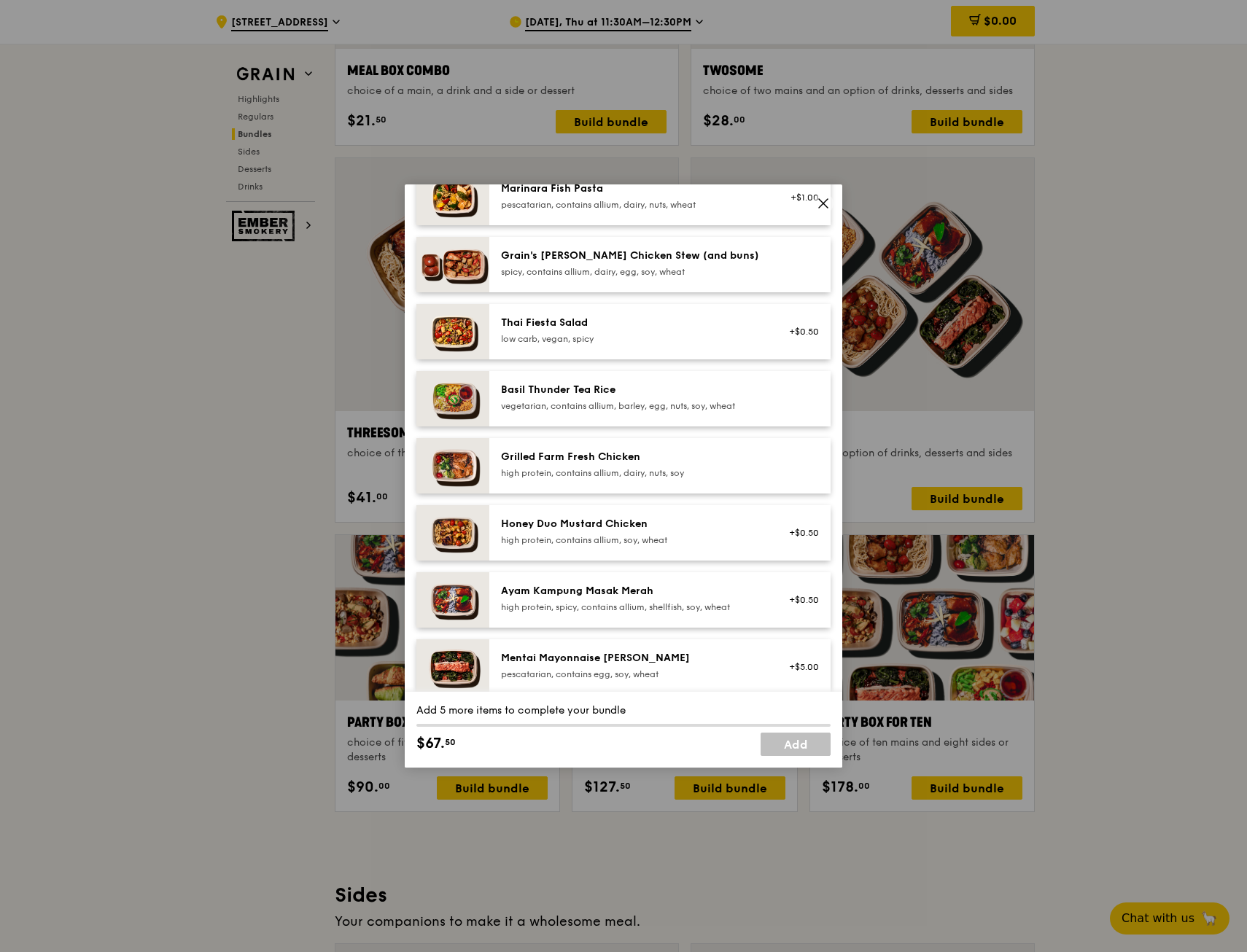
click at [476, 465] on img at bounding box center [453, 466] width 73 height 55
click at [825, 212] on span at bounding box center [823, 205] width 13 height 16
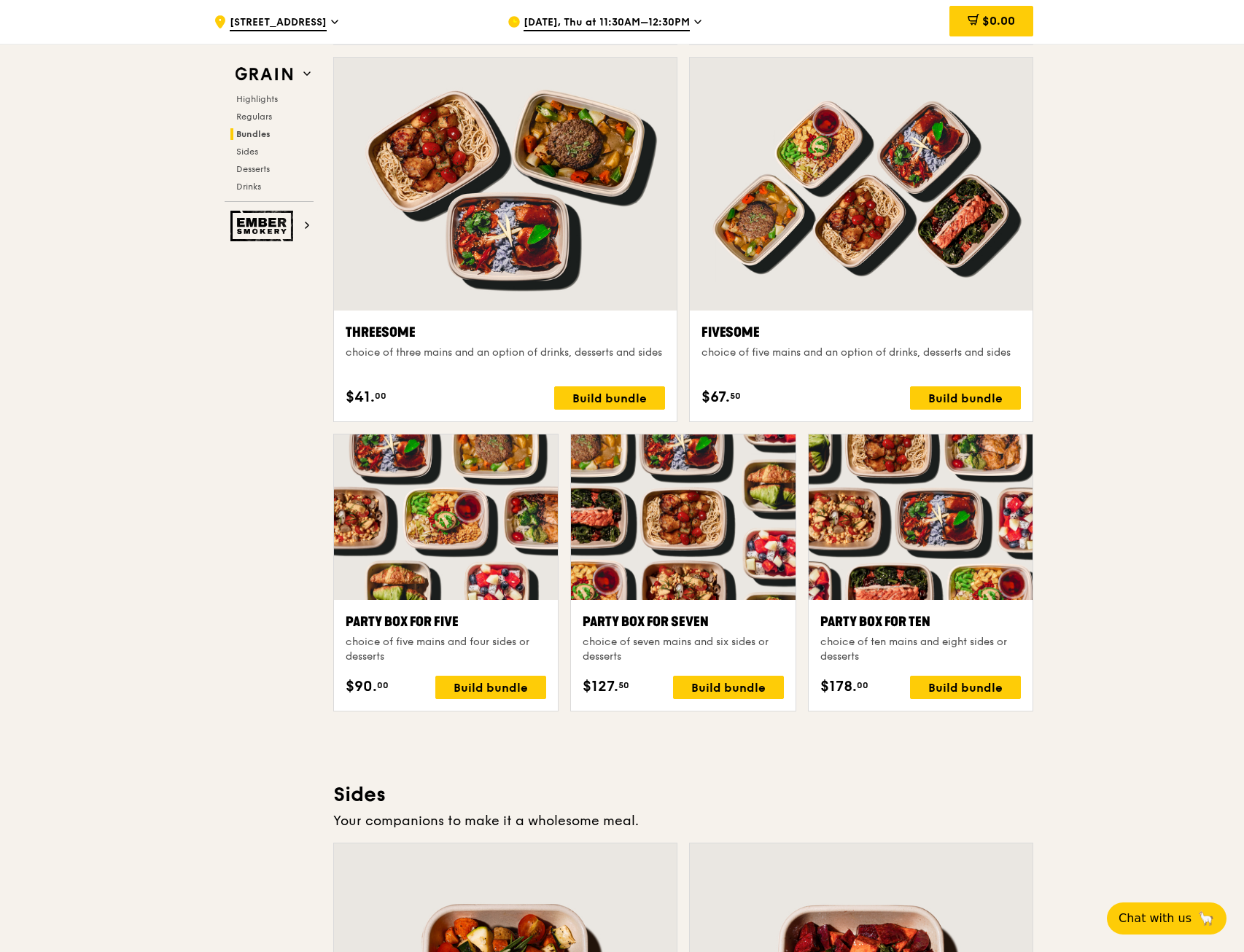
scroll to position [2504, 0]
